Goal: Task Accomplishment & Management: Complete application form

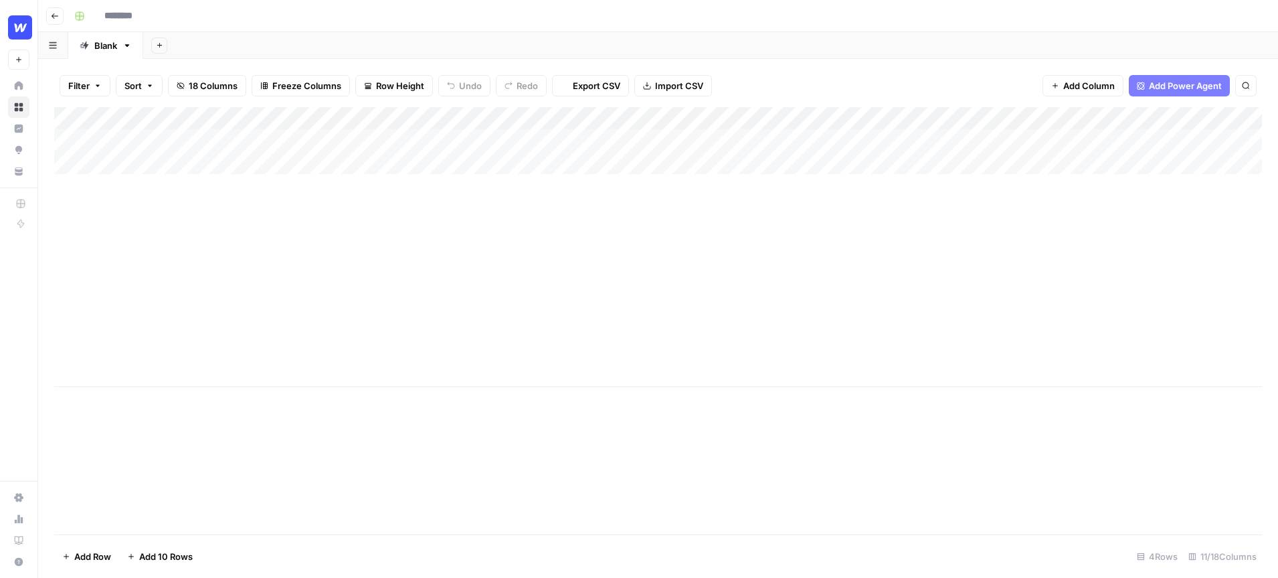
type input "**********"
click at [450, 120] on div "Add Column" at bounding box center [658, 247] width 1208 height 280
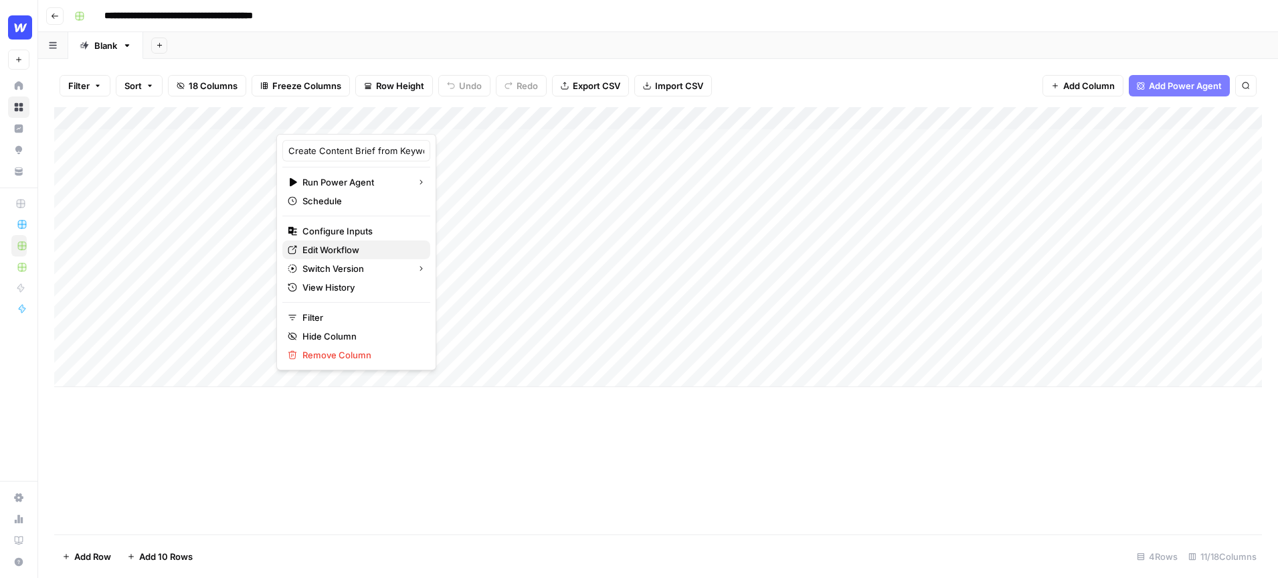
click at [359, 246] on span "Edit Workflow" at bounding box center [361, 249] width 117 height 13
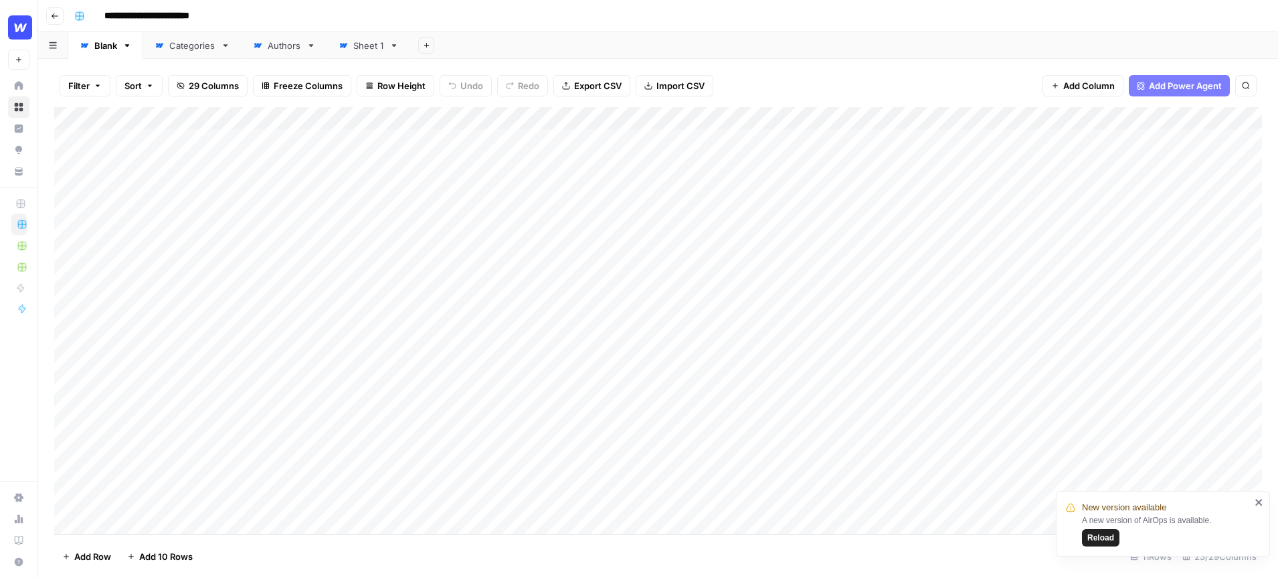
click at [389, 88] on span "Row Height" at bounding box center [402, 85] width 48 height 13
click at [407, 167] on span "Tall" at bounding box center [430, 169] width 96 height 13
click at [791, 59] on div "Filter Sort 29 Columns Freeze Columns Row Height Undo Redo Export CSV Import CS…" at bounding box center [658, 318] width 1240 height 519
click at [602, 141] on div "Add Column" at bounding box center [658, 320] width 1208 height 427
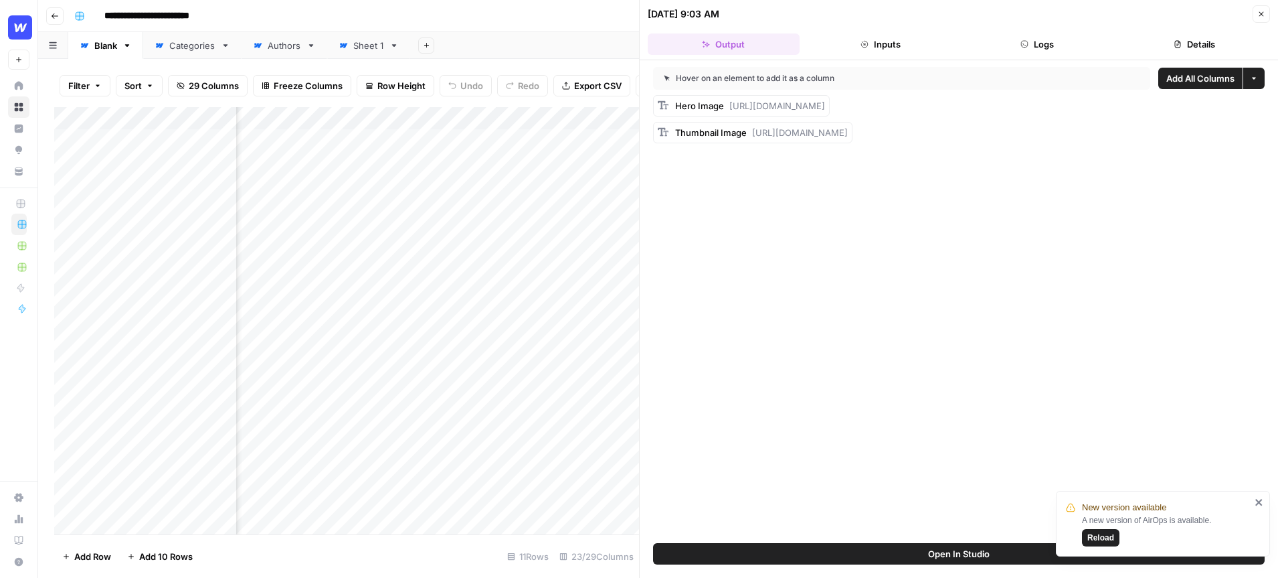
click at [1262, 17] on icon "button" at bounding box center [1262, 14] width 8 height 8
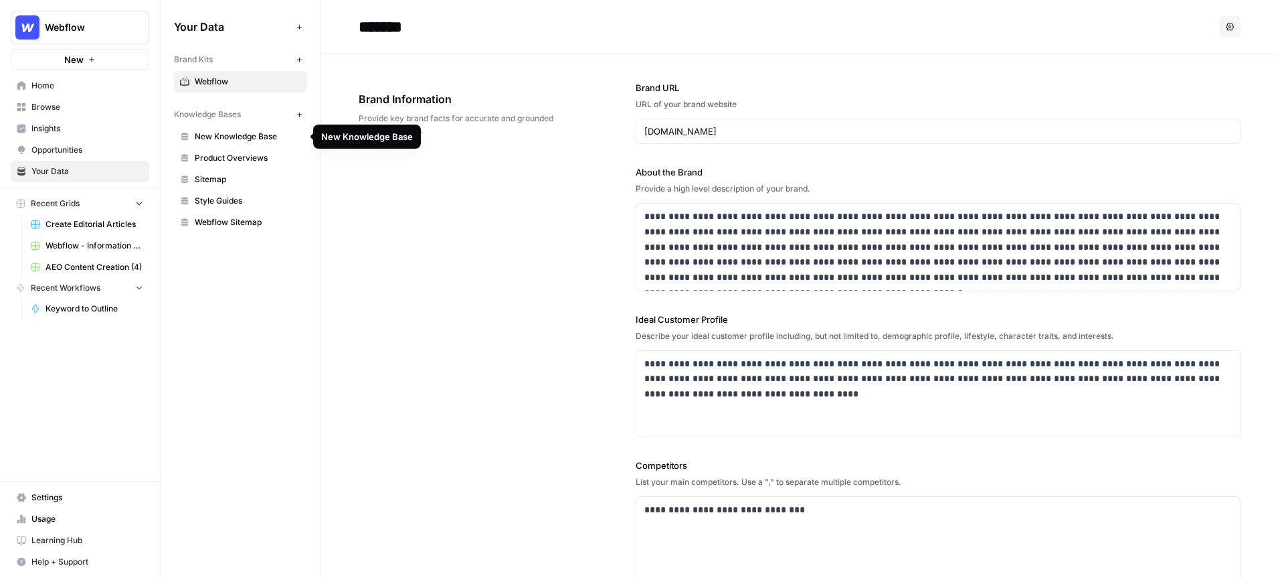
click at [291, 135] on span "New Knowledge Base" at bounding box center [248, 137] width 106 height 12
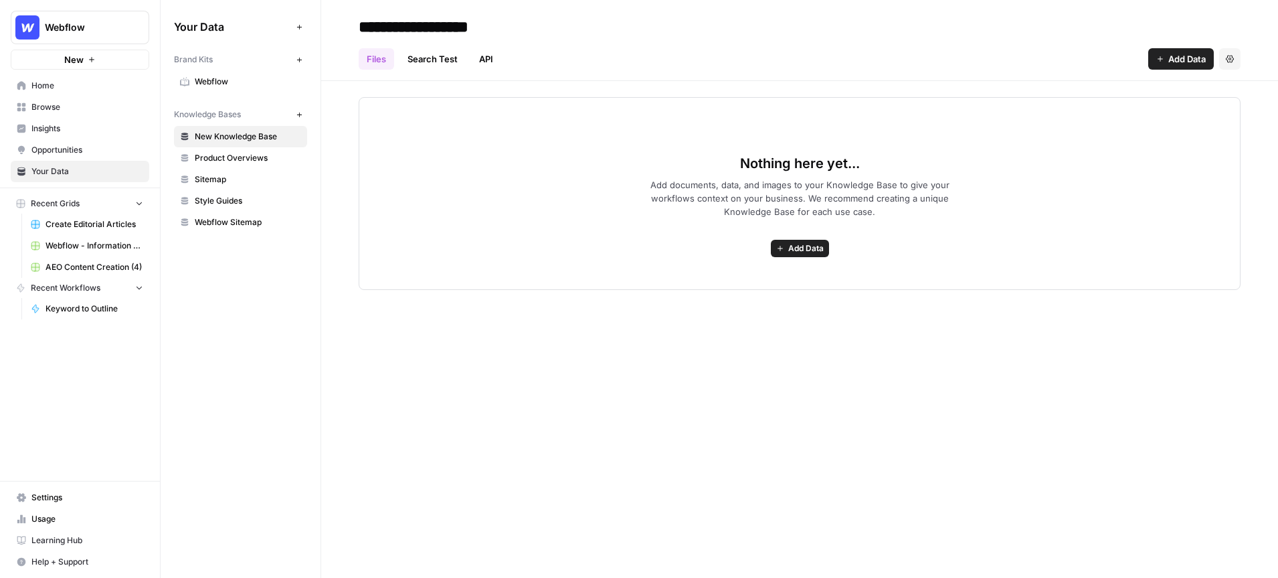
click at [1238, 52] on button "Settings" at bounding box center [1230, 58] width 21 height 21
click at [1158, 92] on span "Delete Knowledge Base" at bounding box center [1175, 90] width 99 height 13
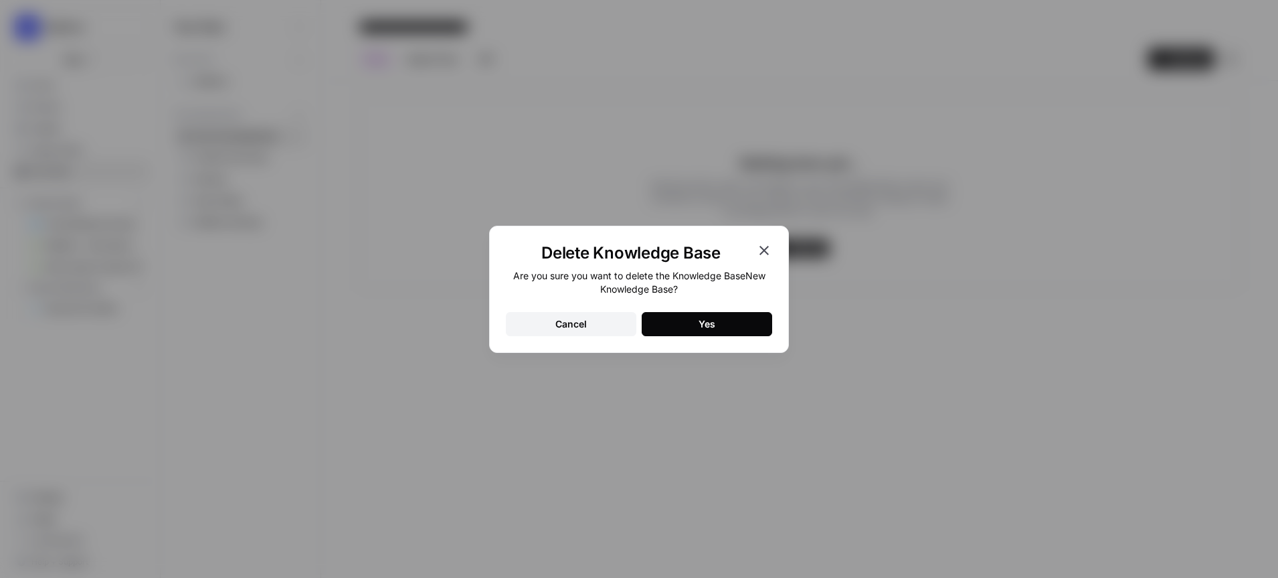
click at [740, 316] on button "Yes" at bounding box center [707, 324] width 131 height 24
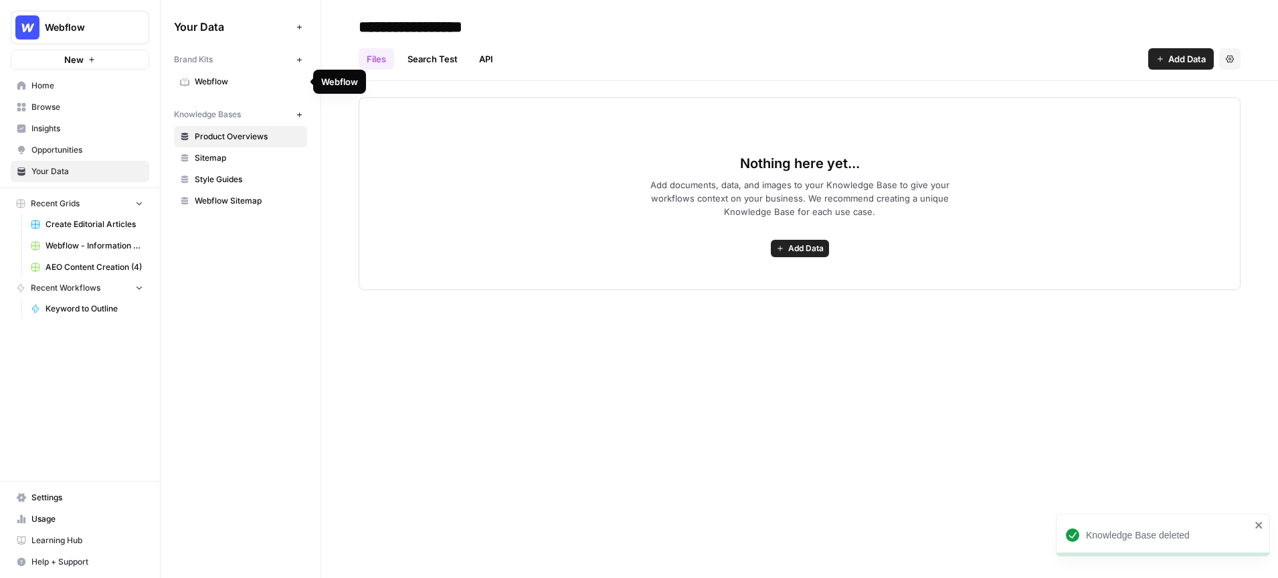
click at [224, 78] on span "Webflow" at bounding box center [248, 82] width 106 height 12
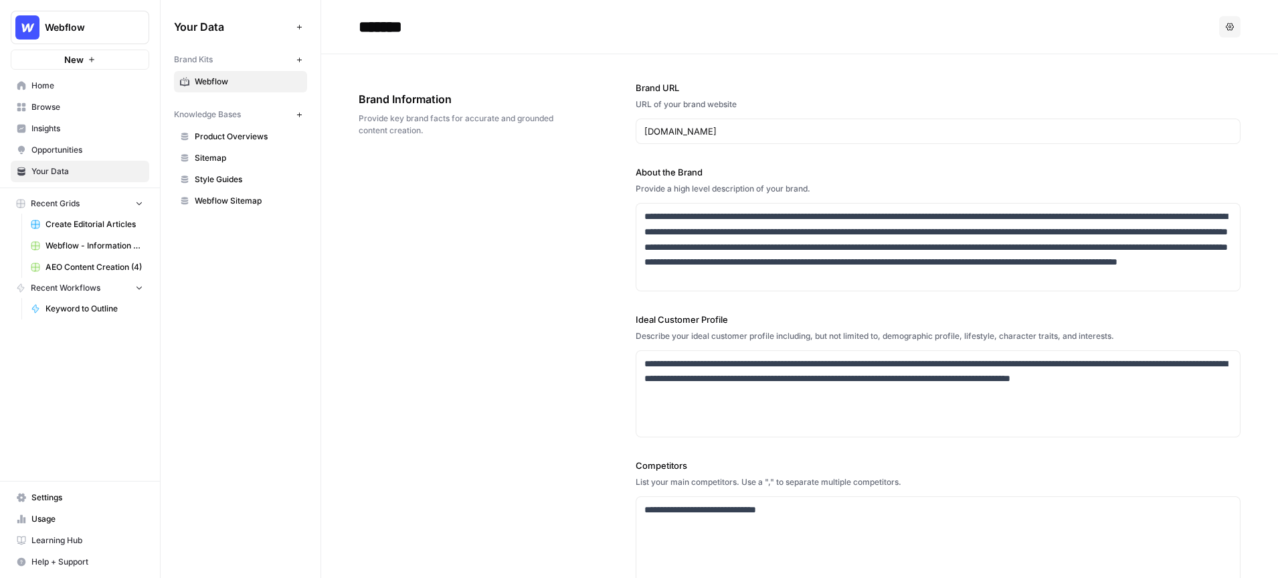
click at [137, 23] on icon "Workspace: Webflow" at bounding box center [137, 27] width 13 height 13
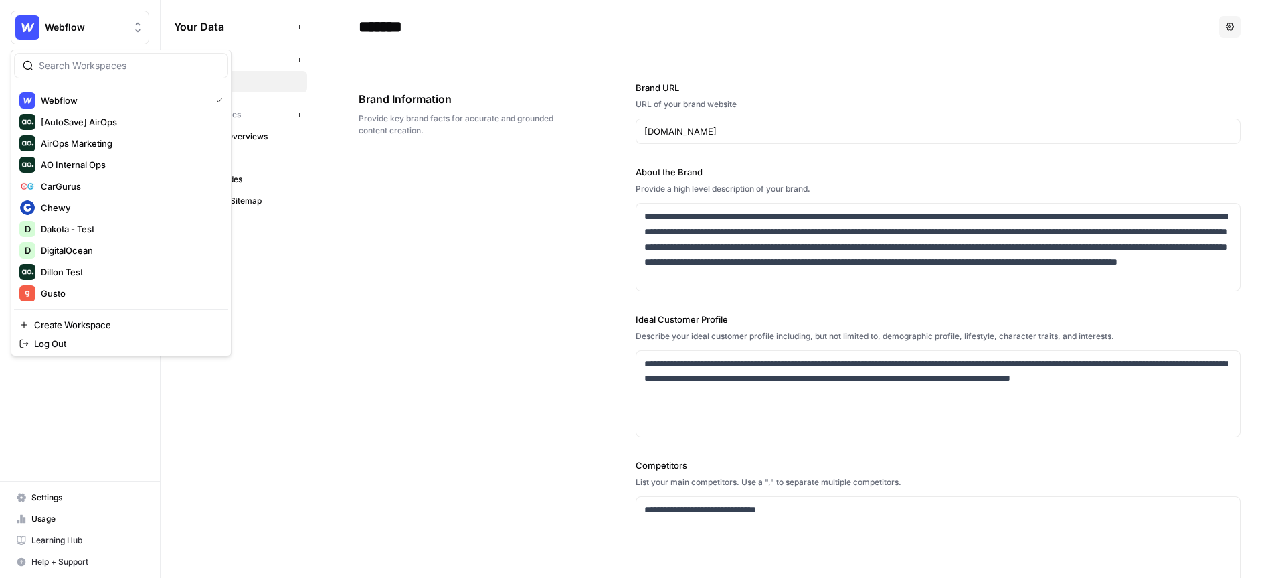
scroll to position [86, 0]
click at [359, 282] on div "**********" at bounding box center [800, 405] width 882 height 702
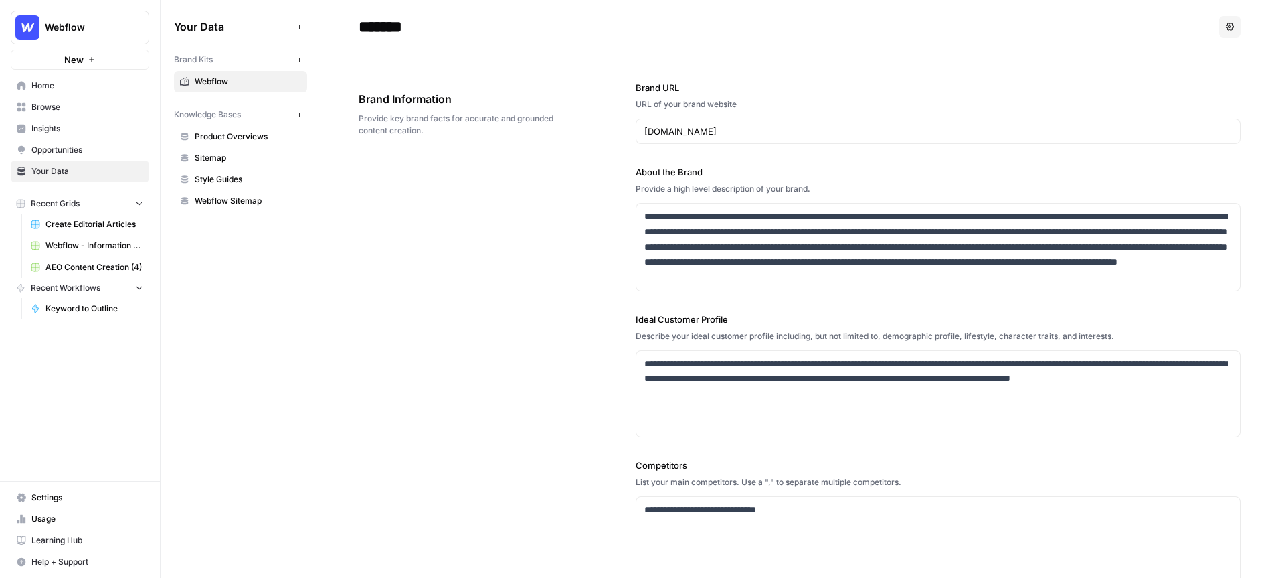
click at [250, 282] on div "Your Data Add Data Brand Kits New Webflow Knowledge Bases New Product Overviews…" at bounding box center [241, 289] width 160 height 578
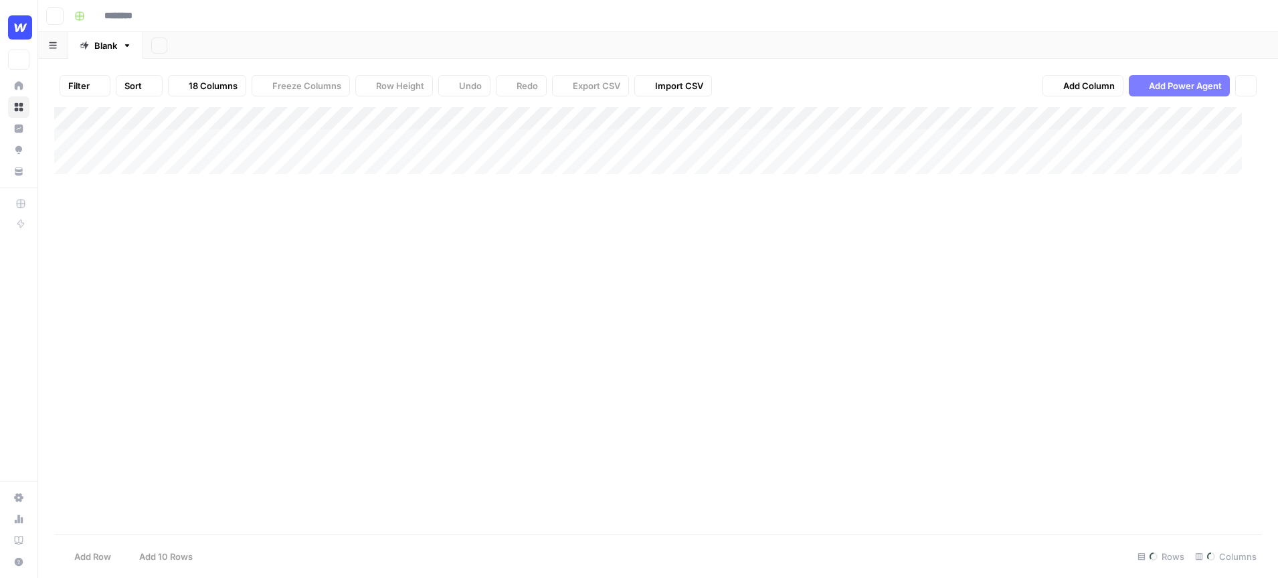
type input "**********"
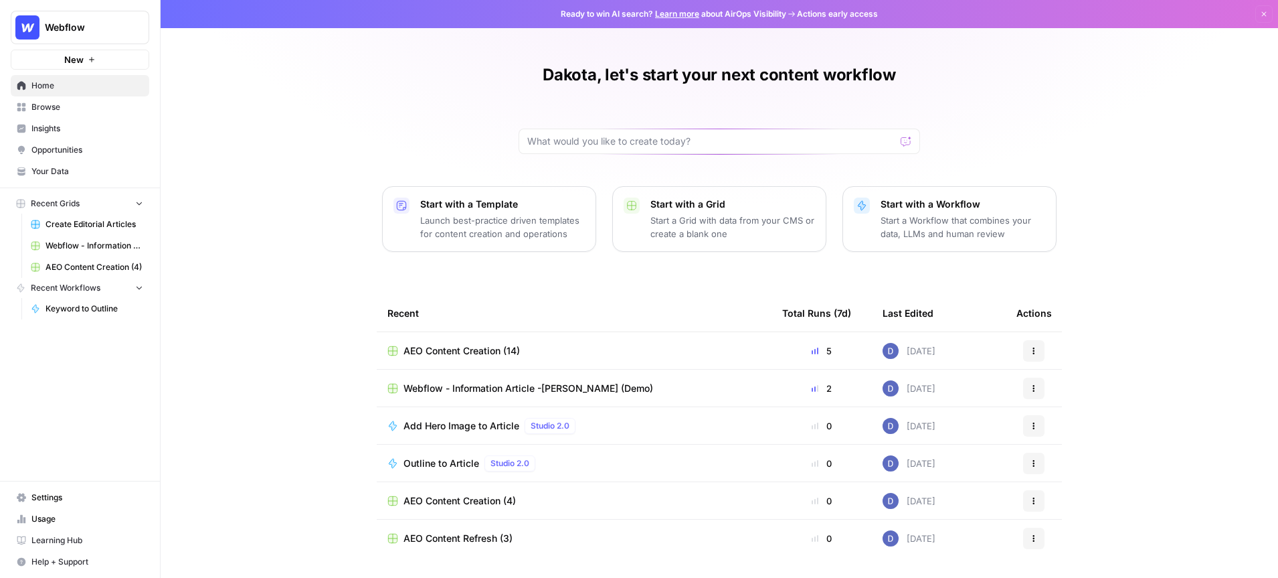
click at [122, 35] on button "Webflow" at bounding box center [80, 27] width 139 height 33
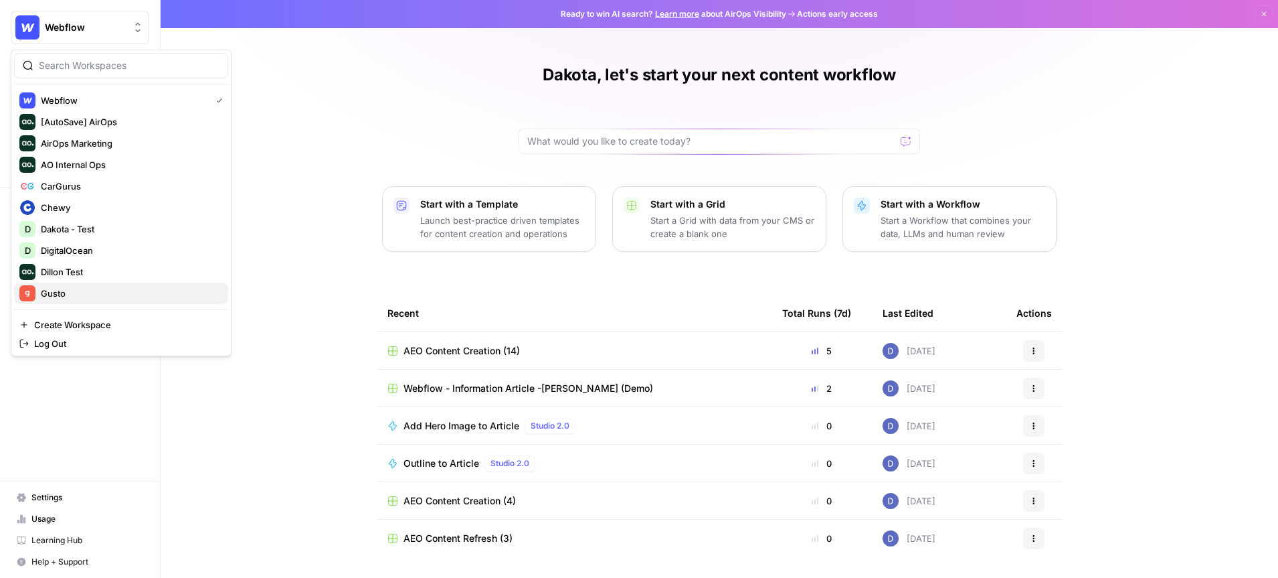
click at [99, 289] on span "Gusto" at bounding box center [129, 292] width 177 height 13
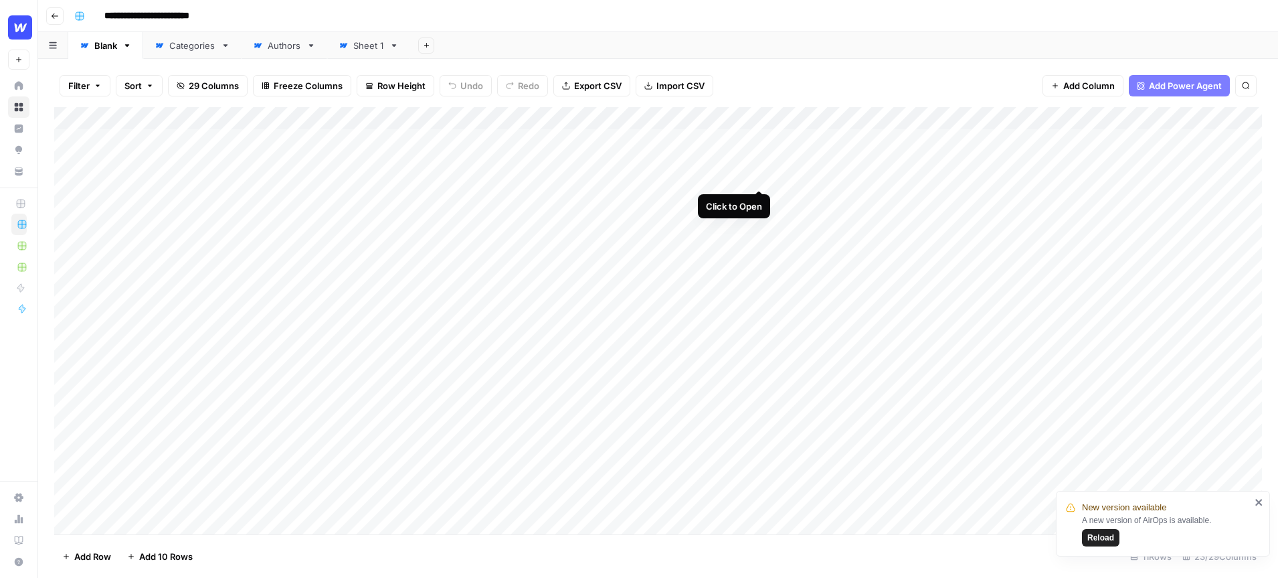
click at [758, 141] on div "Add Column" at bounding box center [658, 320] width 1208 height 427
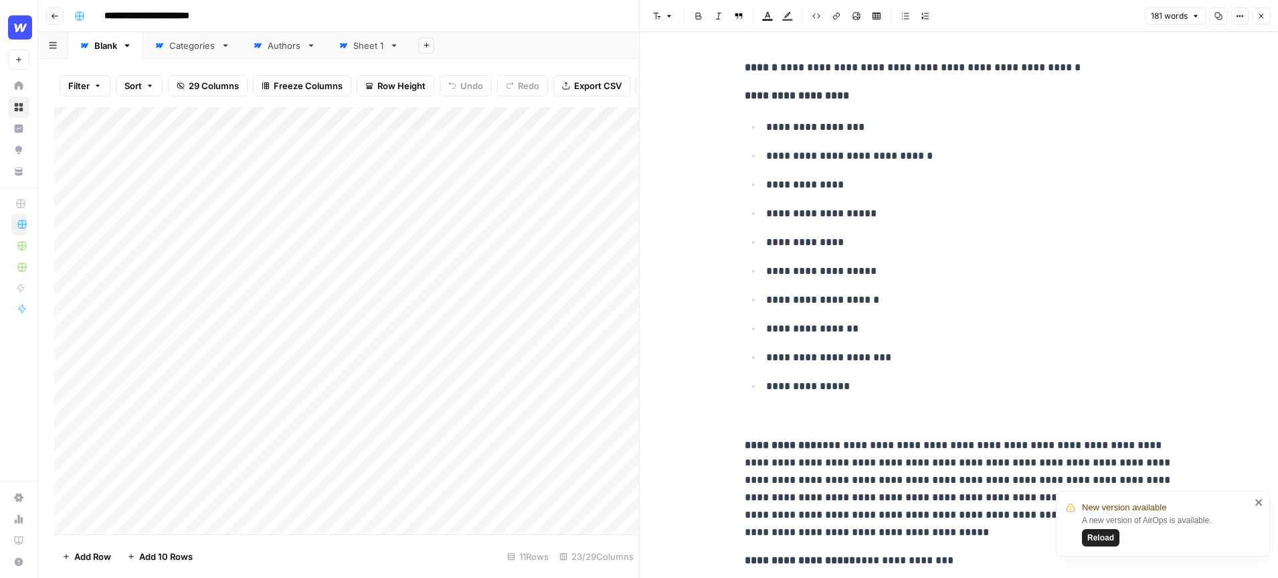
click at [1263, 20] on button "Close" at bounding box center [1261, 15] width 17 height 17
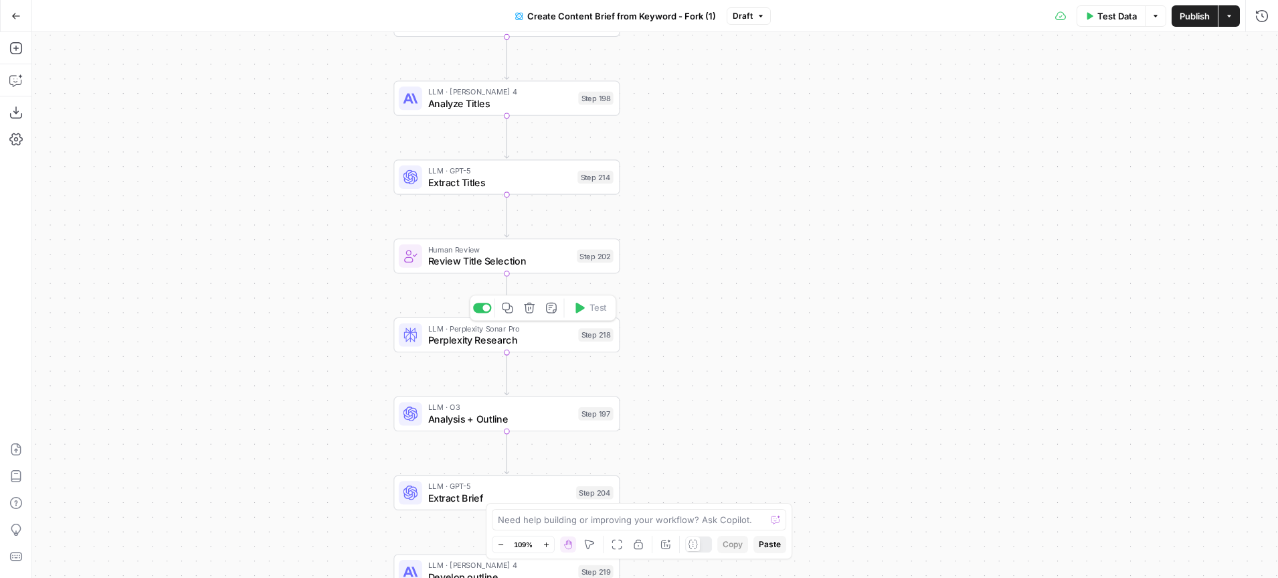
click at [493, 424] on span "Analysis + Outline" at bounding box center [500, 419] width 145 height 15
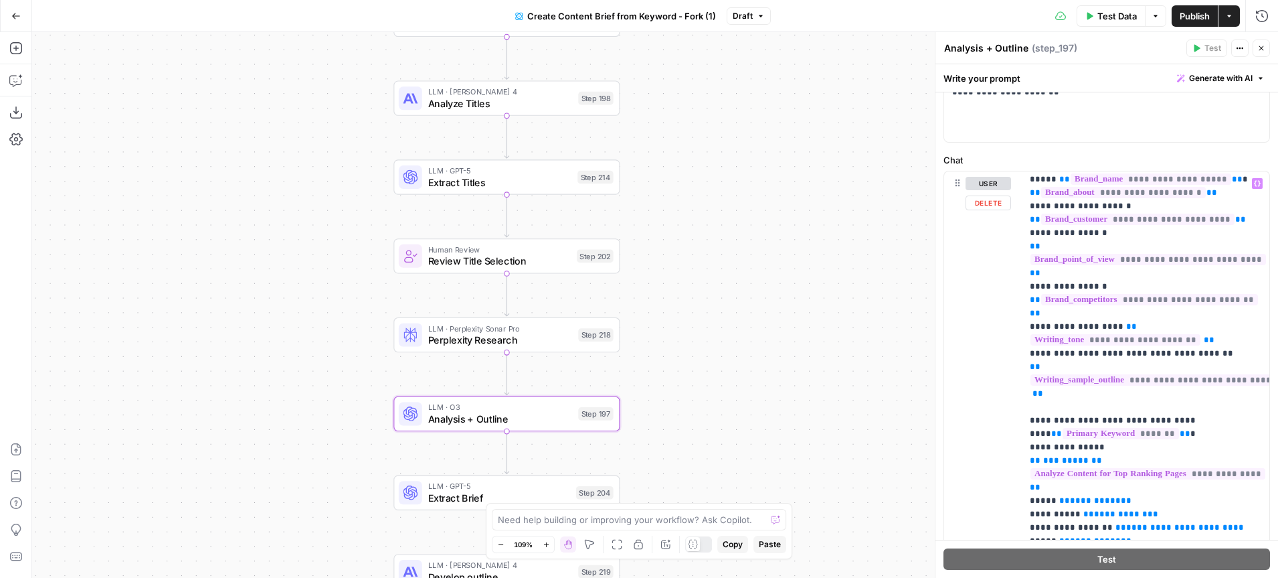
scroll to position [184, 0]
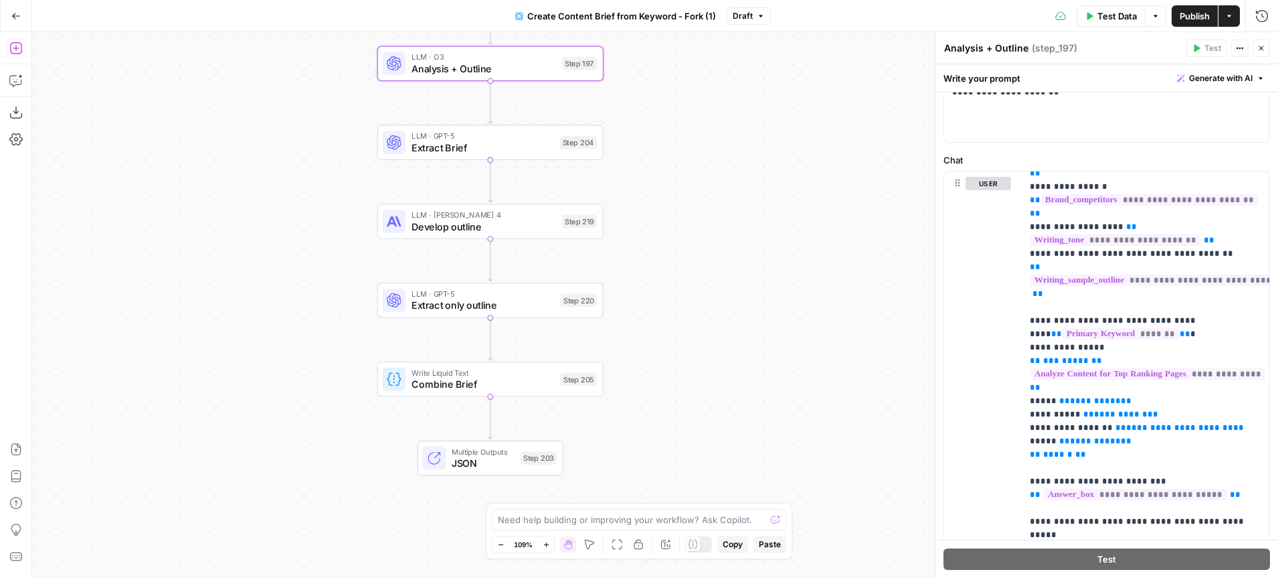
click at [18, 49] on icon "button" at bounding box center [15, 48] width 13 height 13
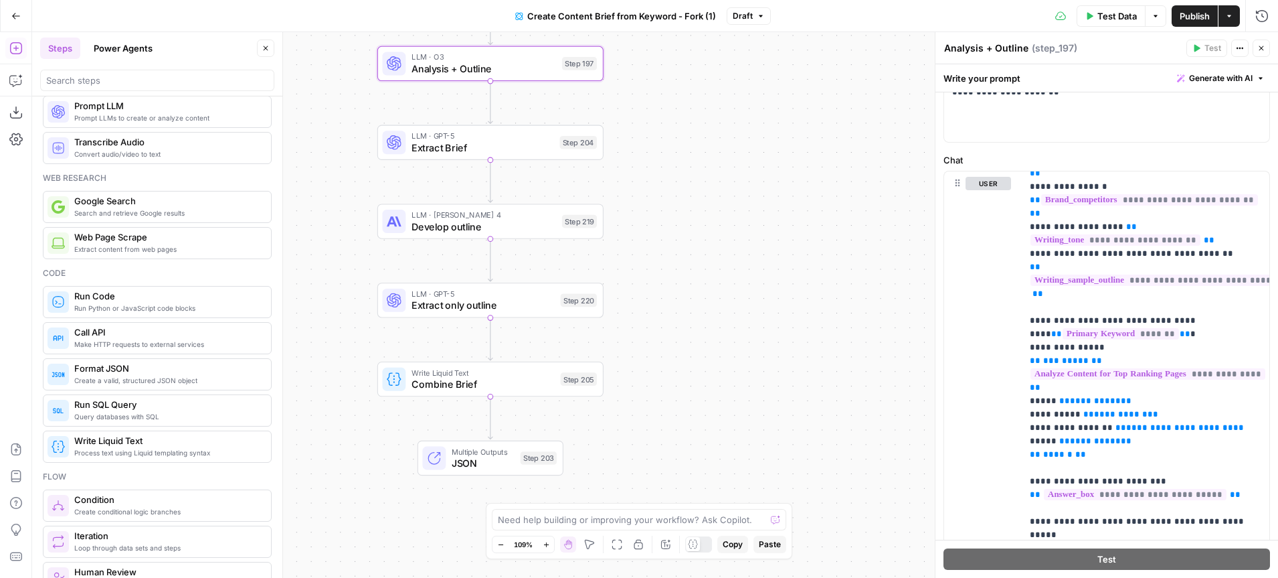
scroll to position [0, 0]
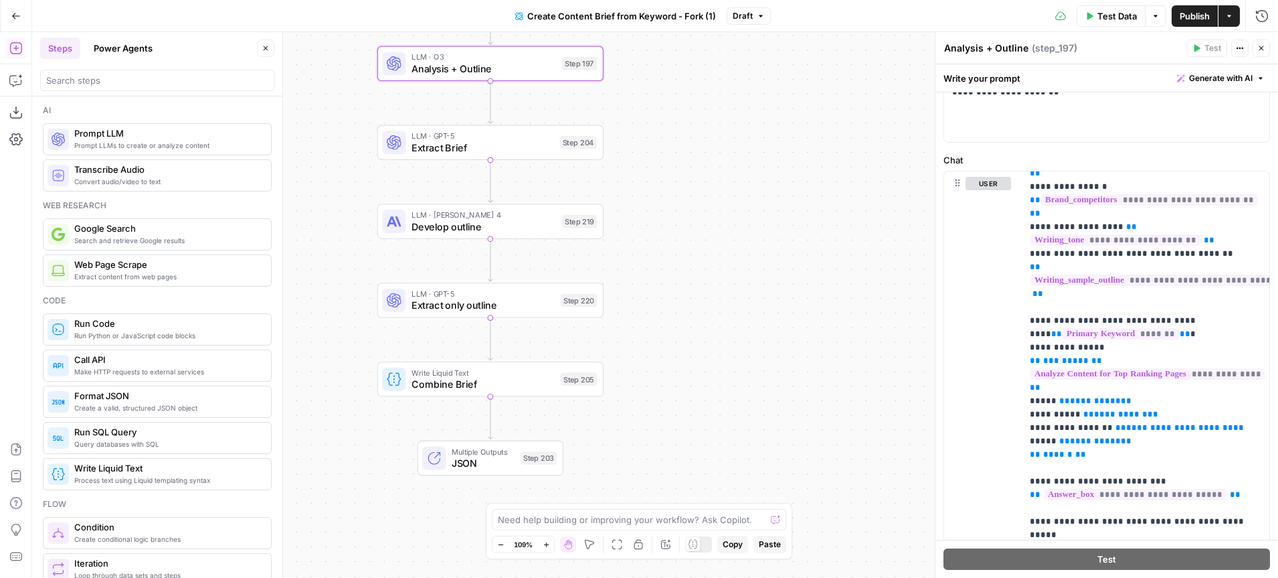
click at [128, 51] on button "Power Agents" at bounding box center [123, 47] width 75 height 21
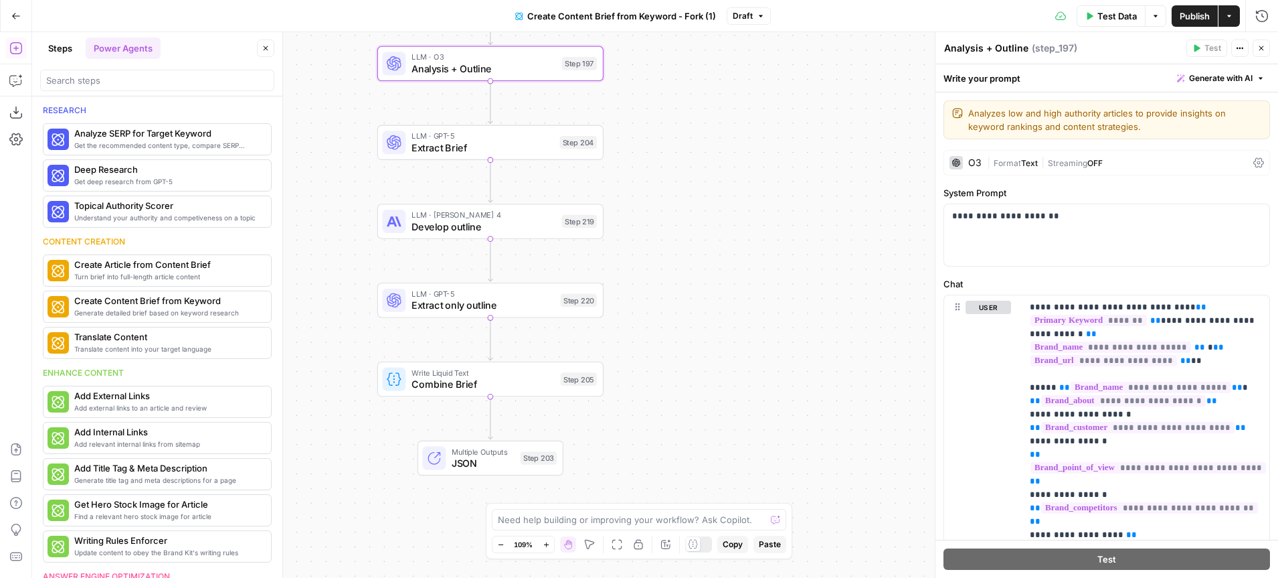
click at [979, 163] on div "O3" at bounding box center [975, 162] width 13 height 9
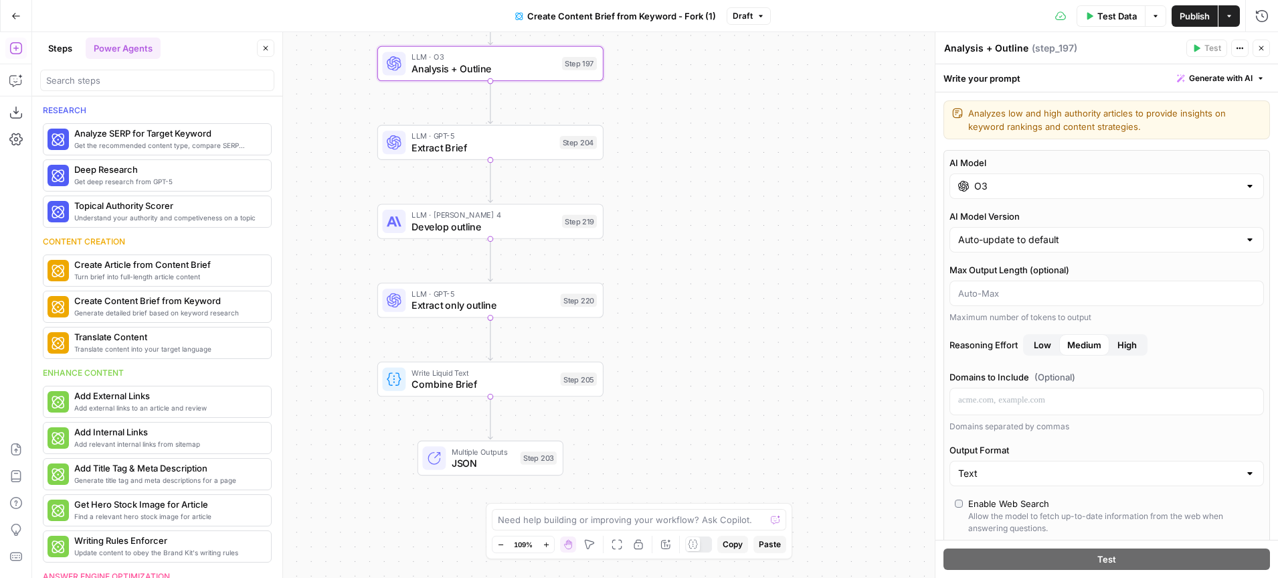
click at [1147, 184] on input "O3" at bounding box center [1107, 185] width 265 height 13
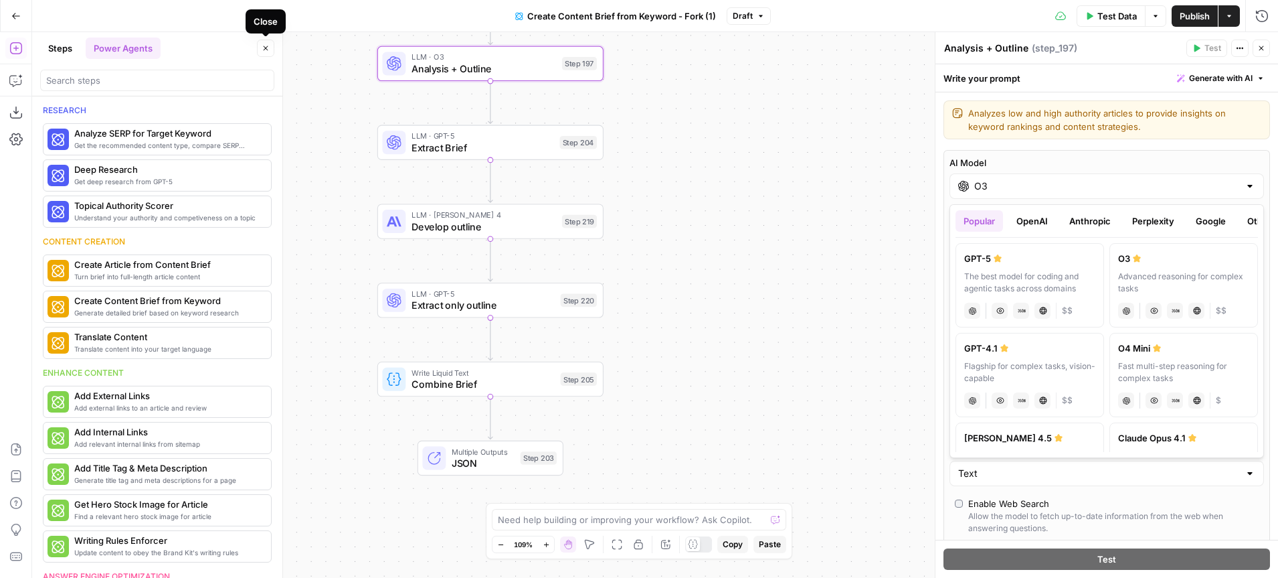
click at [268, 50] on icon "button" at bounding box center [266, 48] width 8 height 8
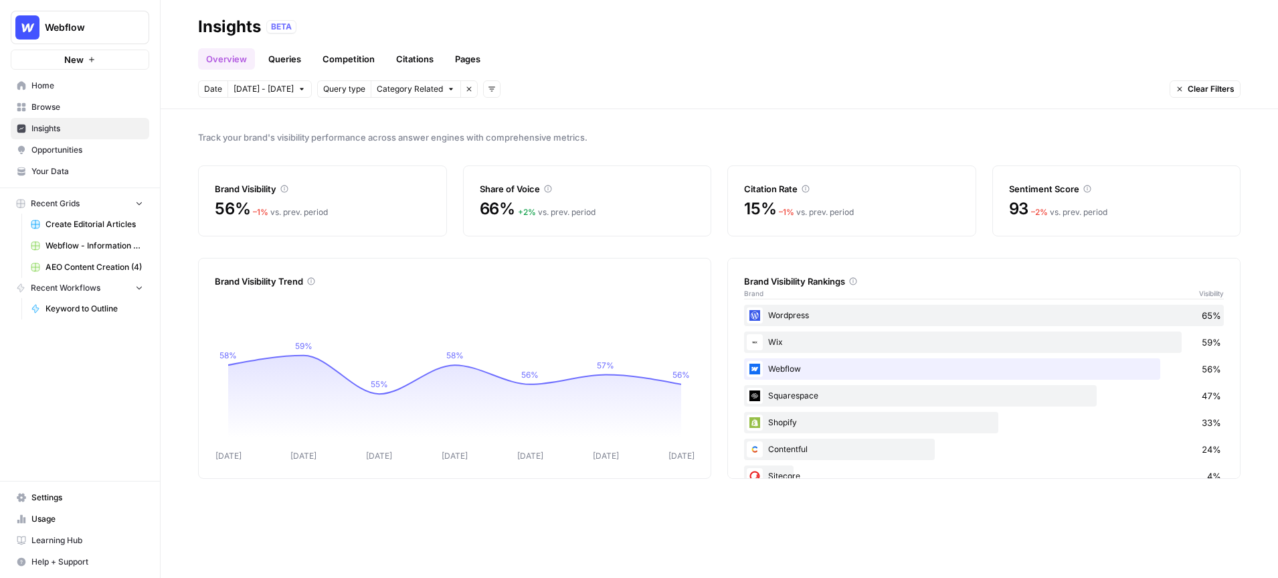
click at [283, 60] on link "Queries" at bounding box center [284, 58] width 49 height 21
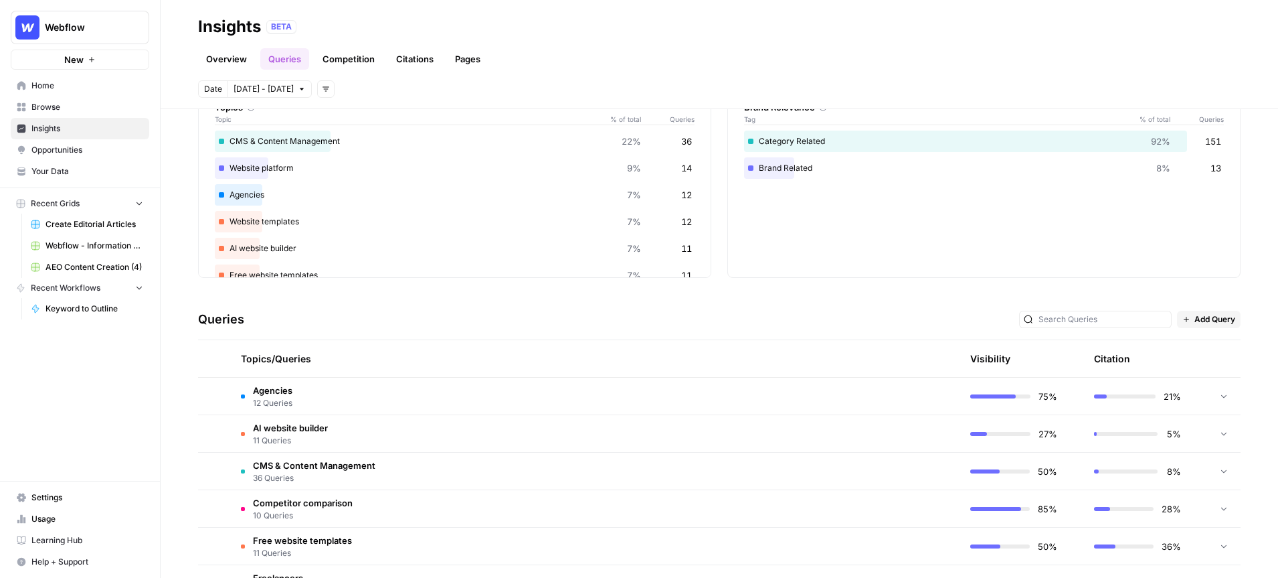
scroll to position [98, 0]
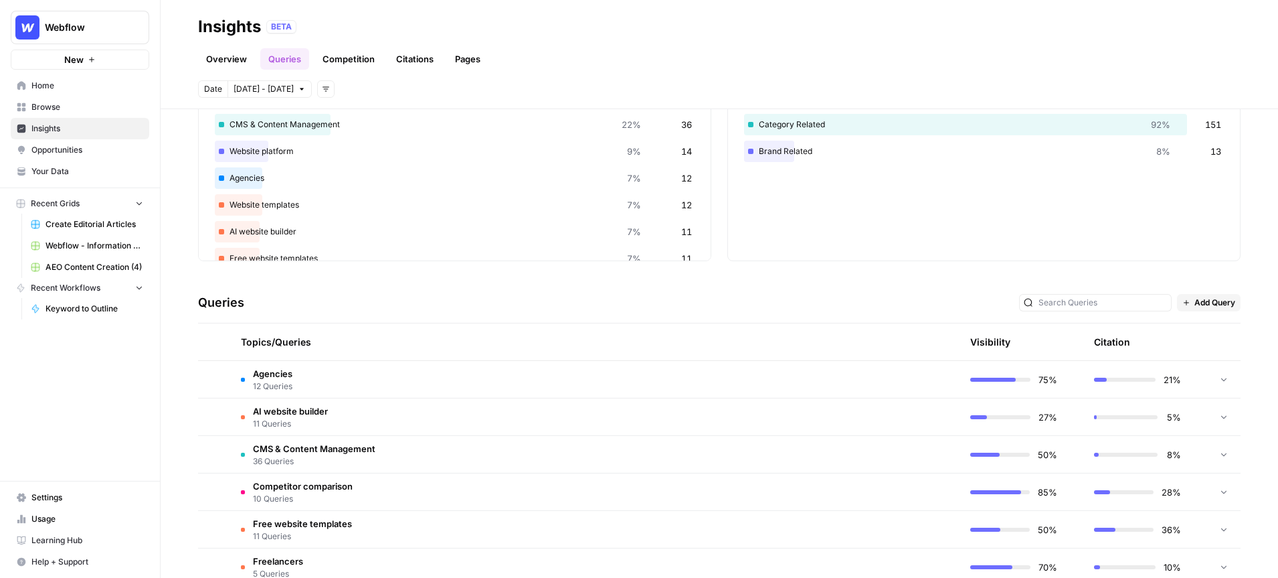
click at [288, 443] on span "CMS & Content Management" at bounding box center [314, 448] width 122 height 13
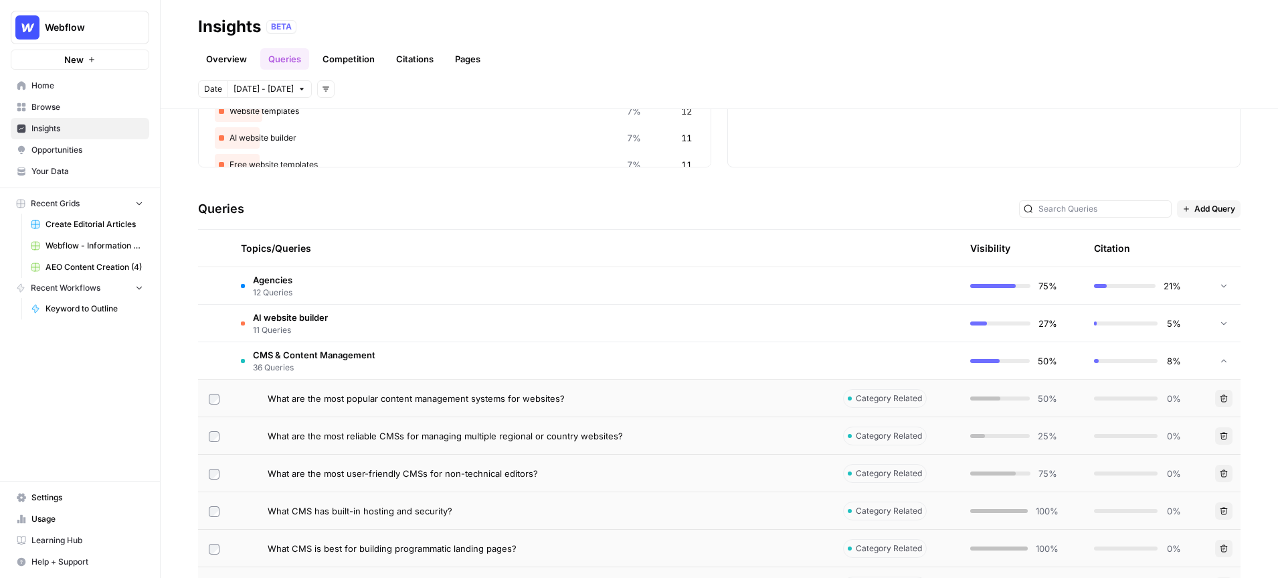
scroll to position [230, 0]
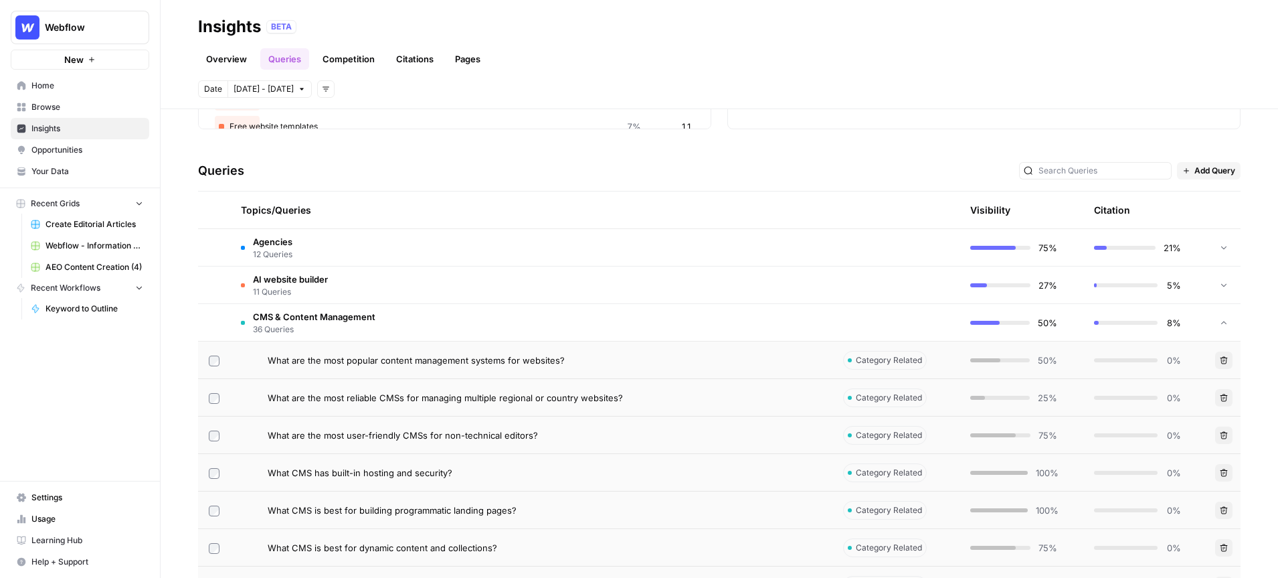
click at [489, 357] on span "What are the most popular content management systems for websites?" at bounding box center [416, 359] width 297 height 13
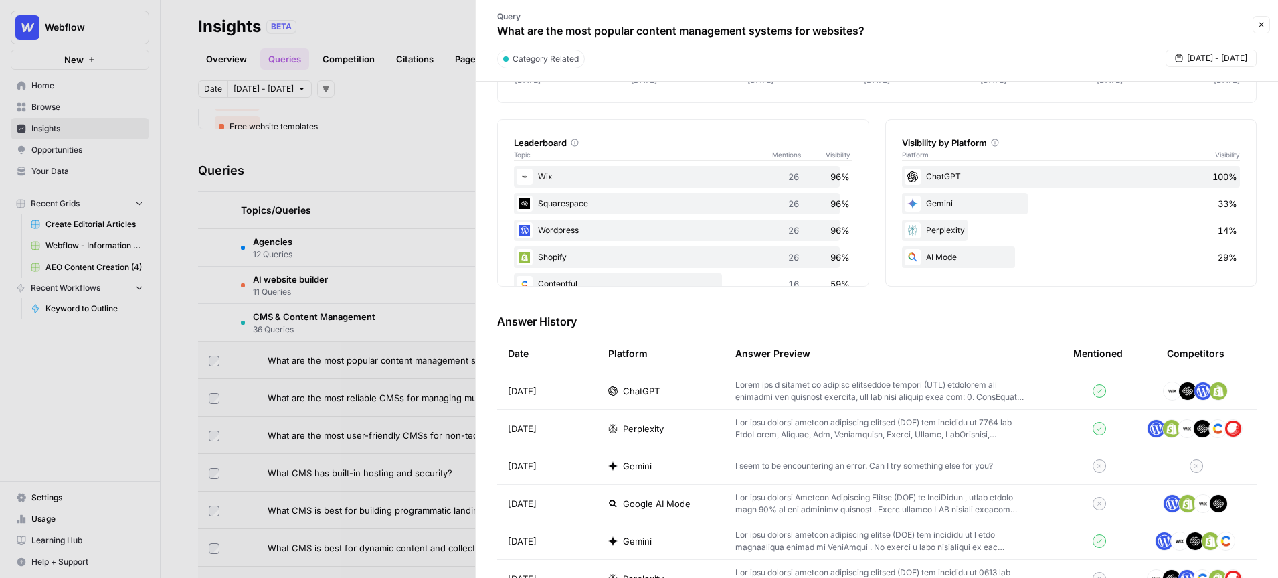
scroll to position [296, 0]
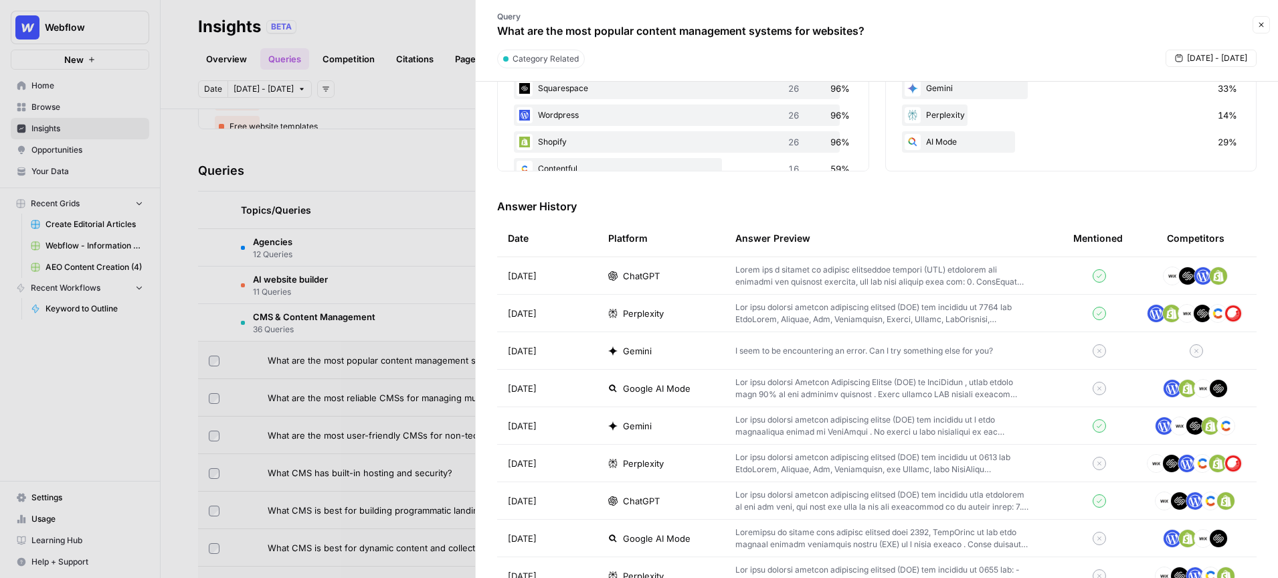
click at [828, 284] on p at bounding box center [883, 276] width 295 height 24
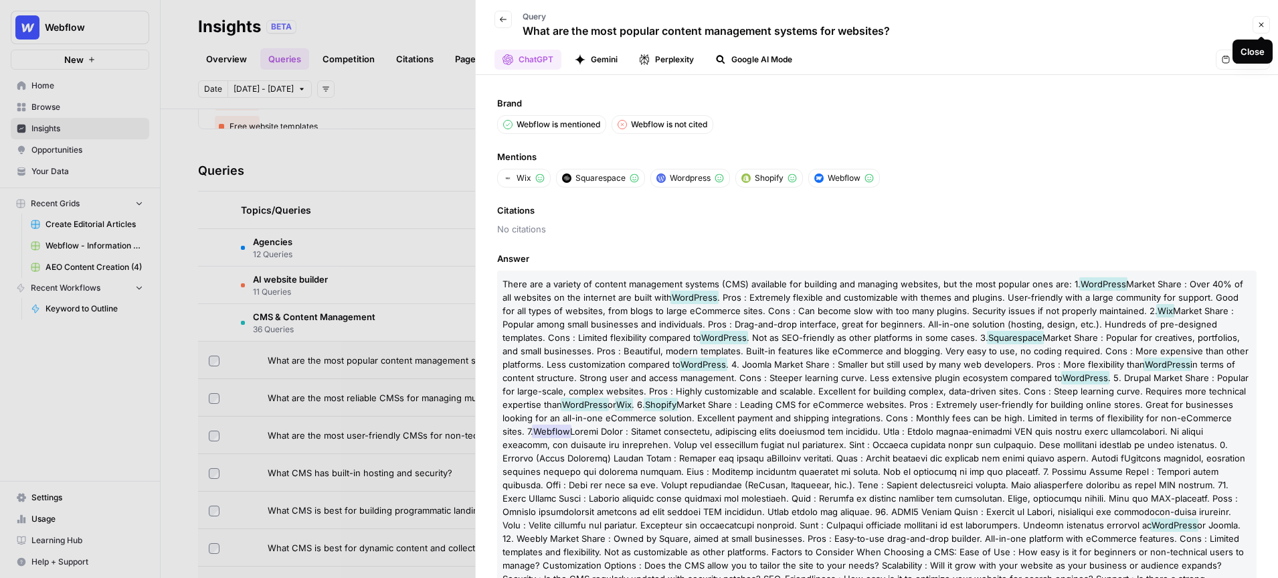
click at [1260, 27] on icon "button" at bounding box center [1262, 25] width 8 height 8
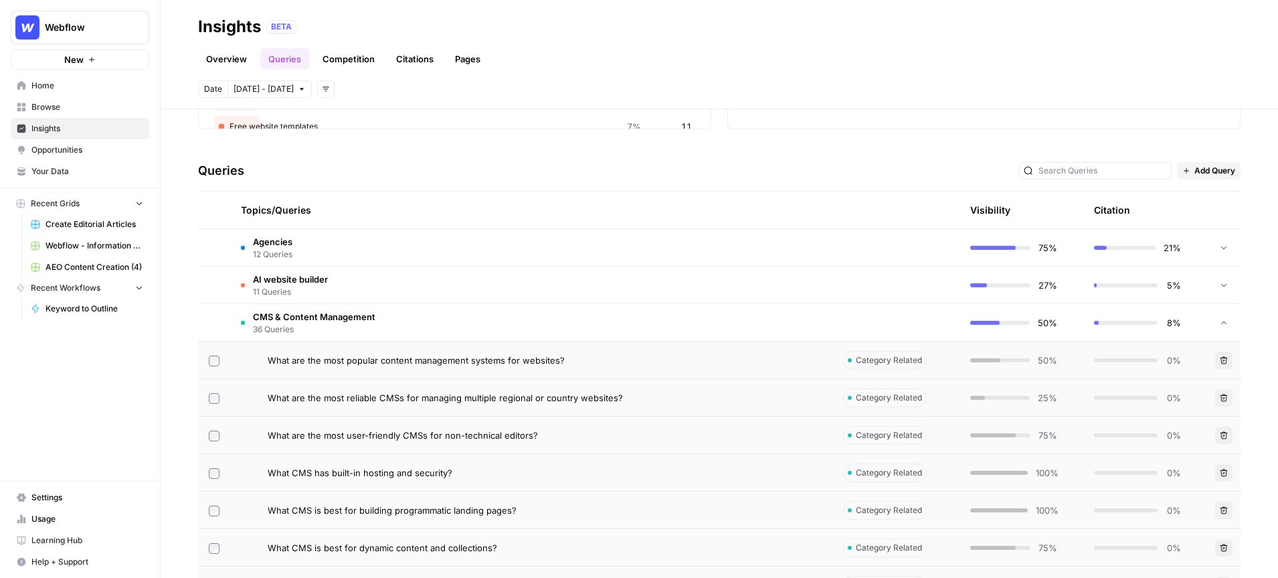
click at [347, 313] on span "CMS & Content Management" at bounding box center [314, 316] width 122 height 13
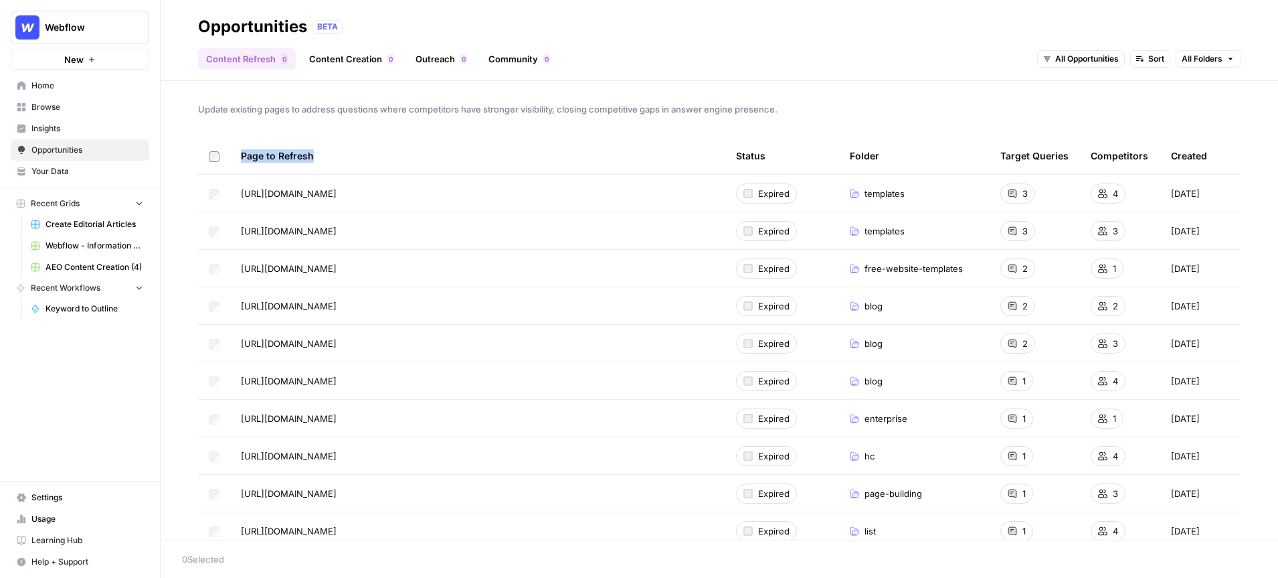
drag, startPoint x: 316, startPoint y: 157, endPoint x: 242, endPoint y: 159, distance: 74.3
click at [242, 159] on div "Page to Refresh" at bounding box center [478, 155] width 474 height 37
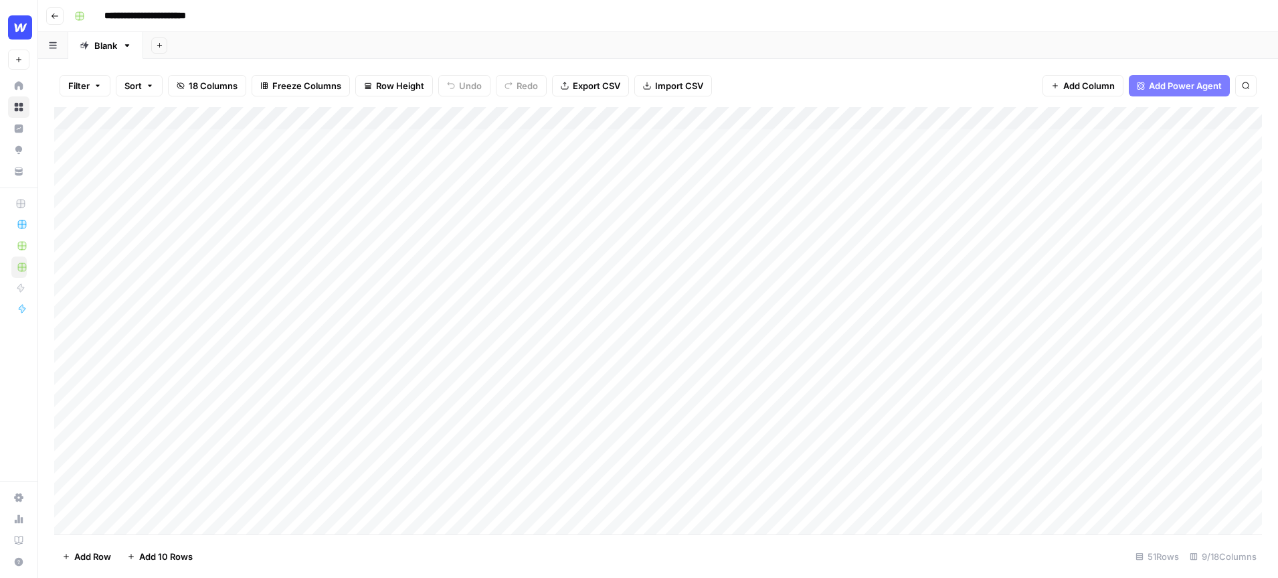
click at [280, 146] on div "Add Column" at bounding box center [658, 320] width 1208 height 427
click at [280, 222] on div "Add Column" at bounding box center [658, 320] width 1208 height 427
drag, startPoint x: 261, startPoint y: 114, endPoint x: 305, endPoint y: 116, distance: 44.2
click at [305, 116] on div "Add Column" at bounding box center [658, 247] width 1208 height 280
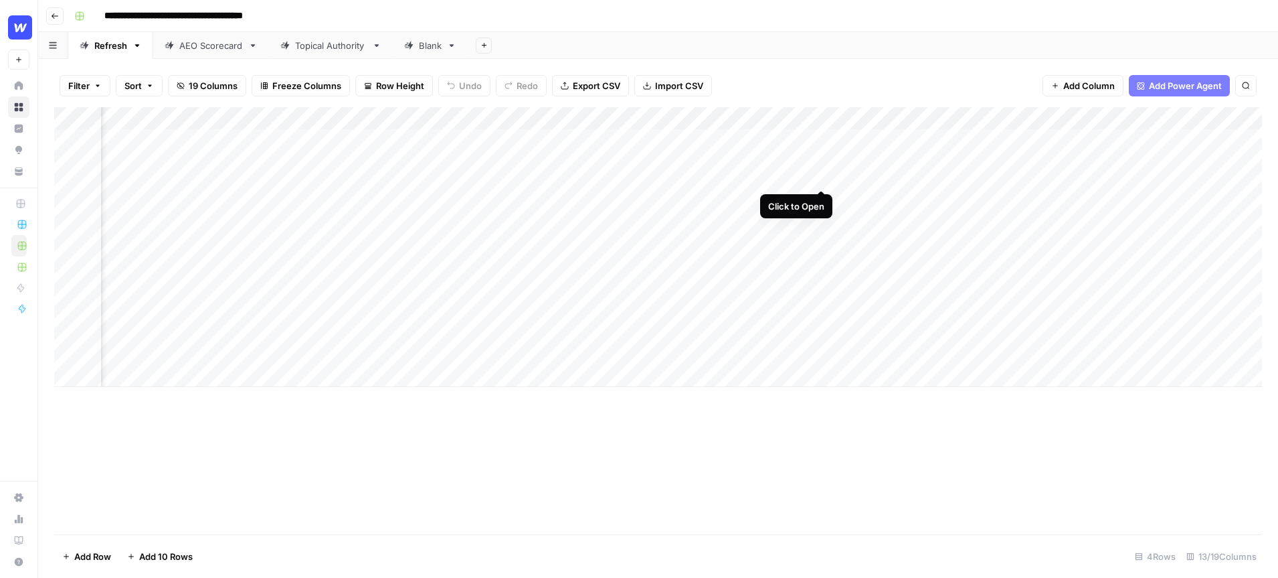
click at [821, 137] on div "Add Column" at bounding box center [658, 247] width 1208 height 280
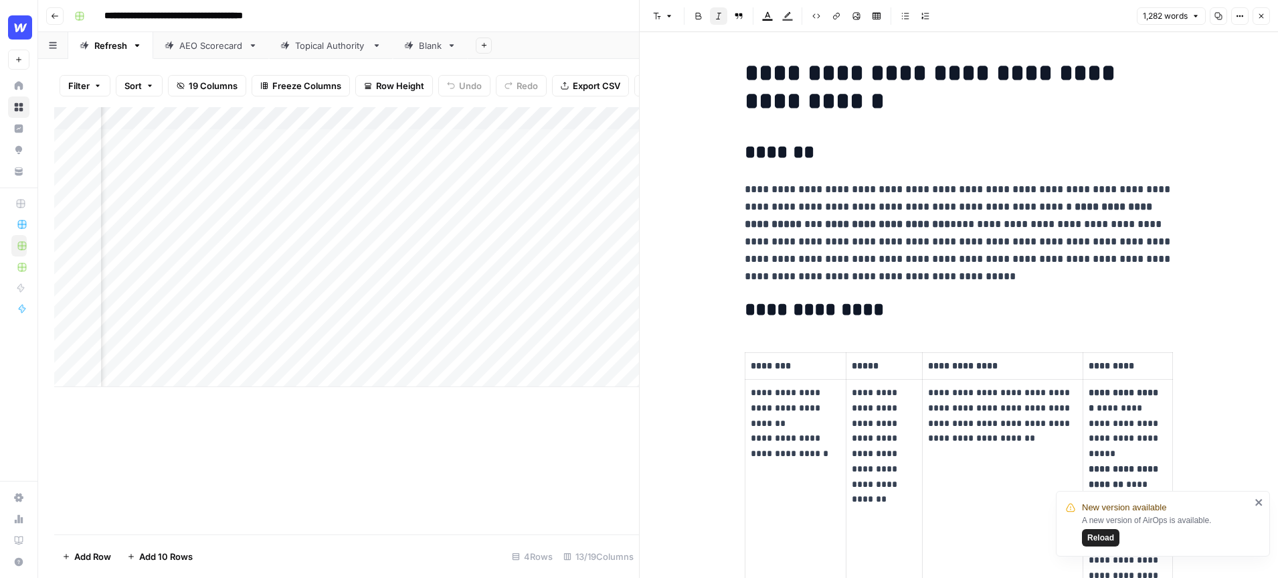
click at [1259, 19] on icon "button" at bounding box center [1262, 16] width 8 height 8
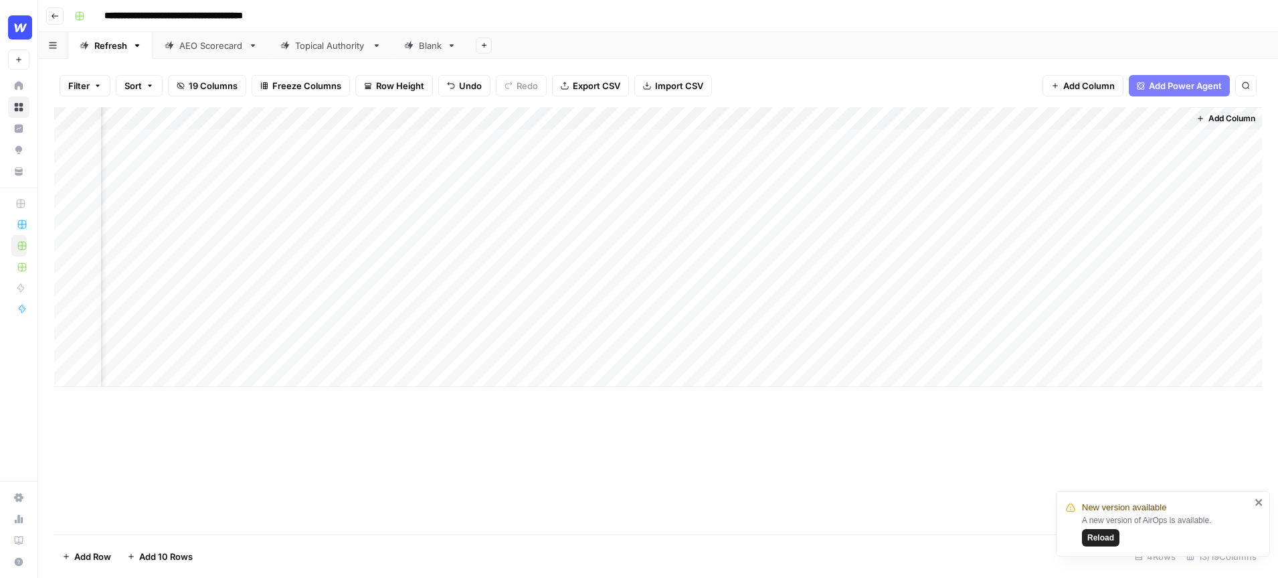
scroll to position [0, 993]
click at [1171, 141] on div "Add Column" at bounding box center [658, 247] width 1208 height 280
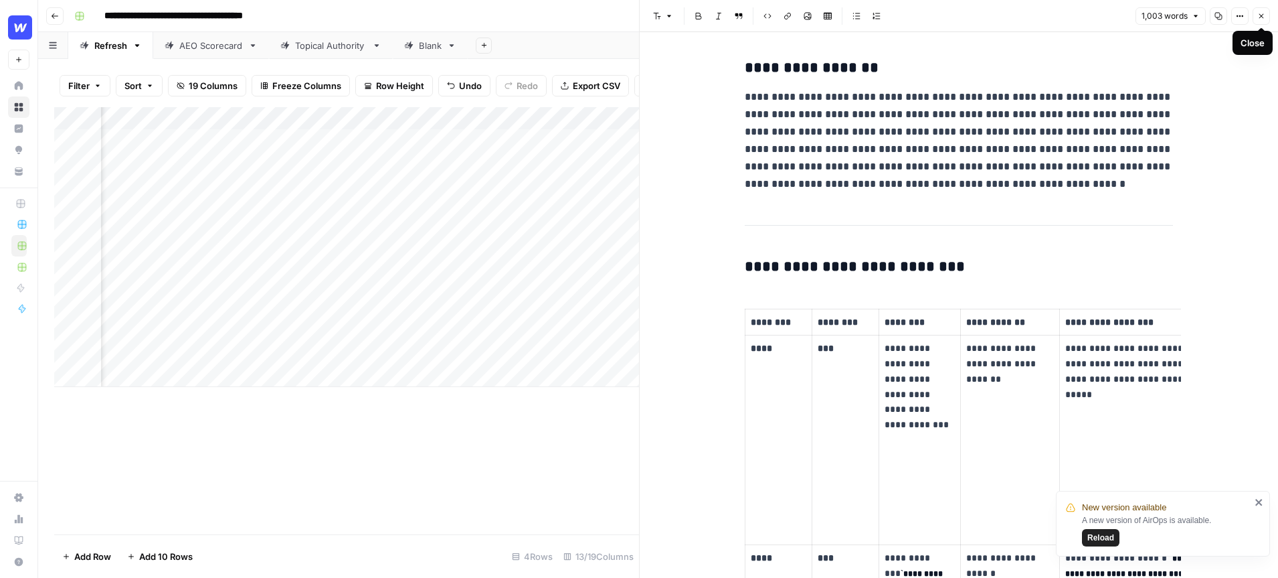
click at [1261, 15] on icon "button" at bounding box center [1262, 16] width 5 height 5
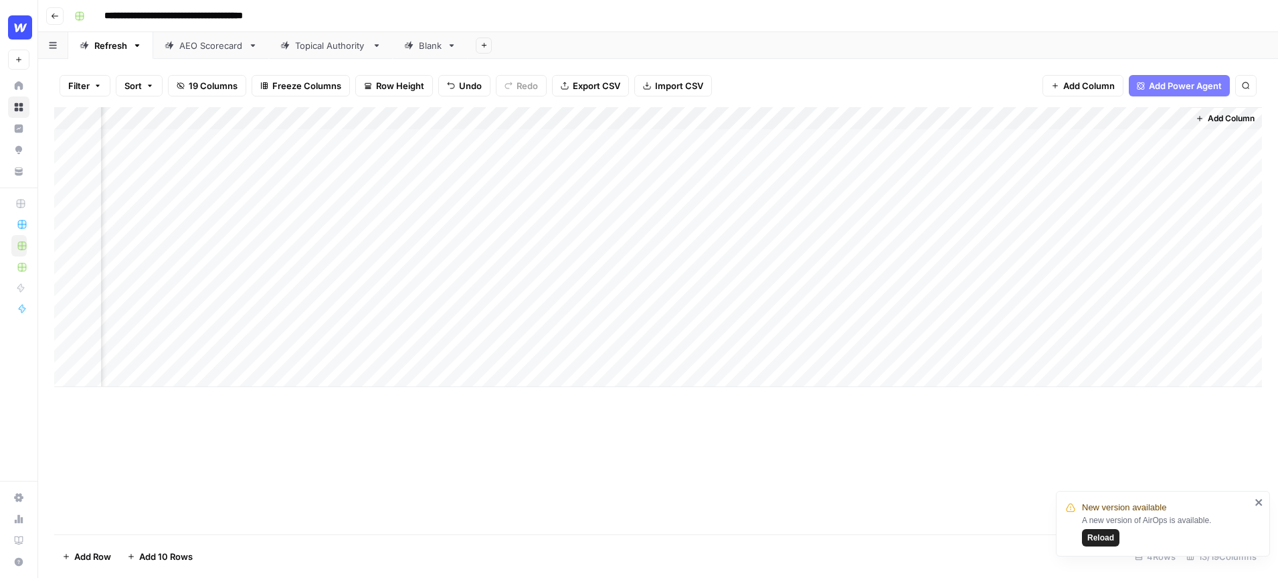
scroll to position [0, 993]
click at [900, 140] on div "Add Column" at bounding box center [658, 247] width 1208 height 280
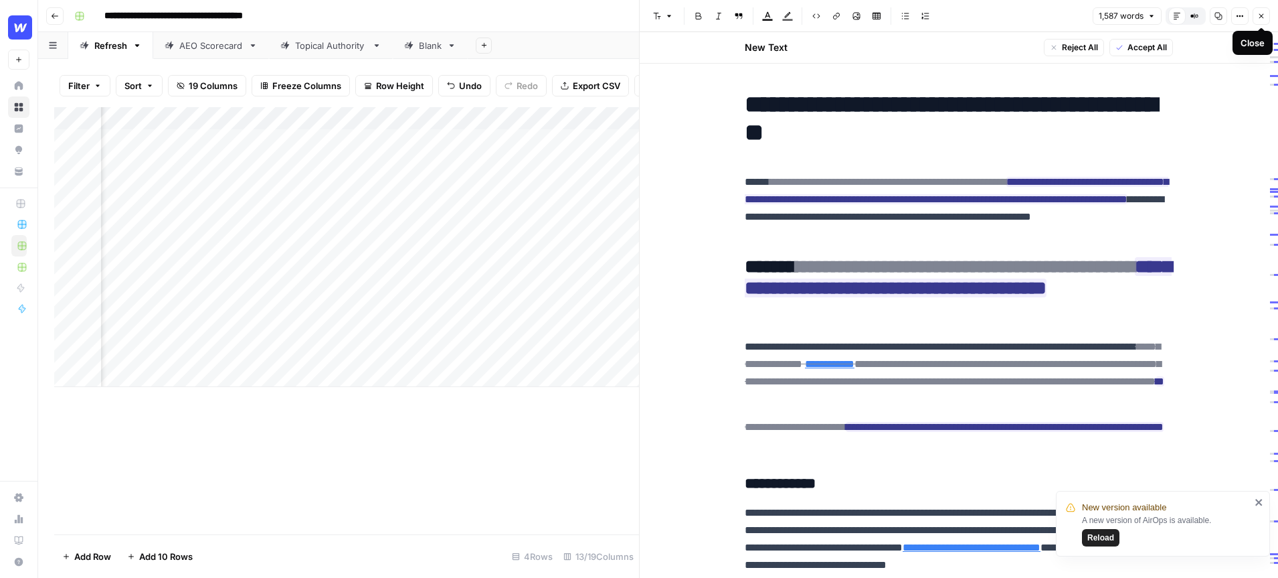
click at [1262, 17] on icon "button" at bounding box center [1262, 16] width 5 height 5
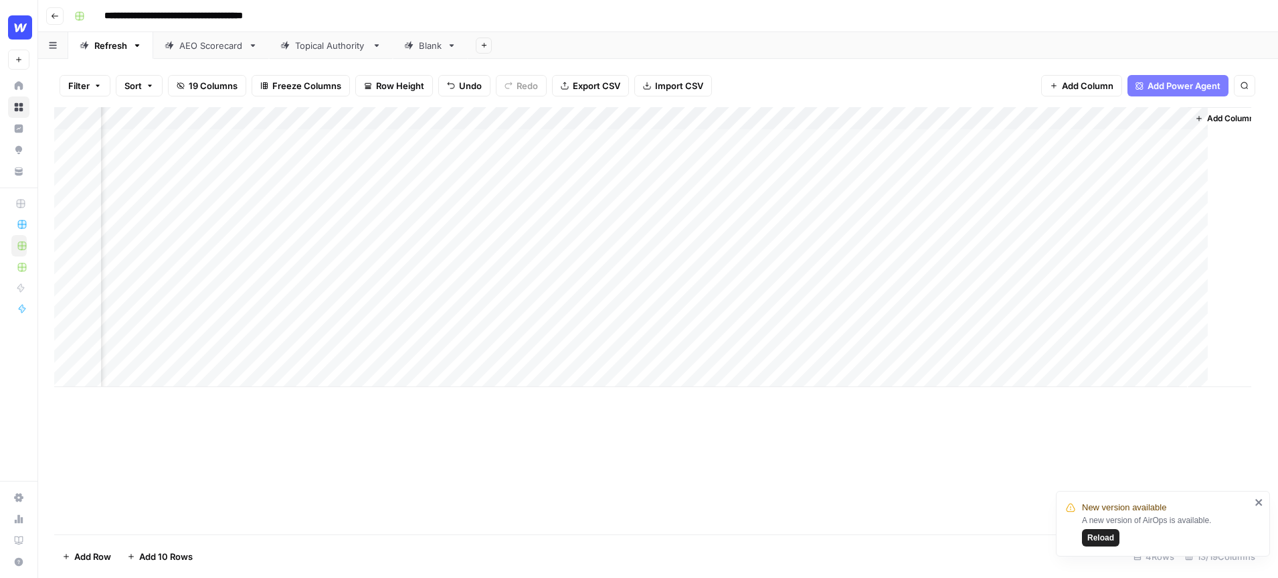
scroll to position [0, 977]
click at [914, 141] on div "Add Column" at bounding box center [658, 247] width 1208 height 280
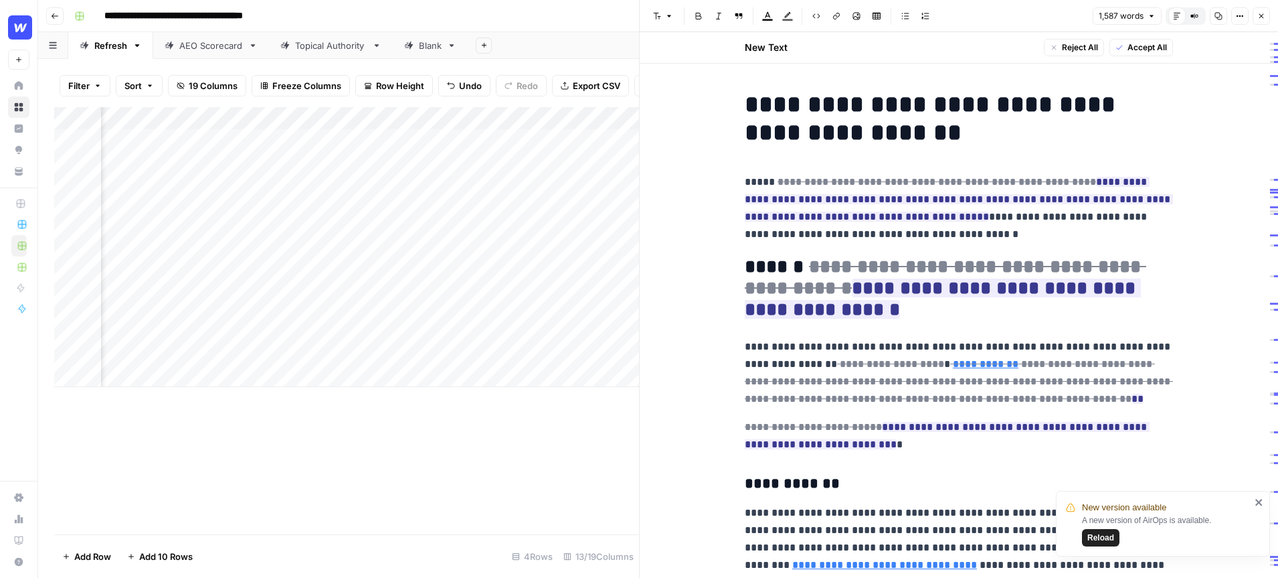
click at [1261, 15] on icon "button" at bounding box center [1262, 16] width 5 height 5
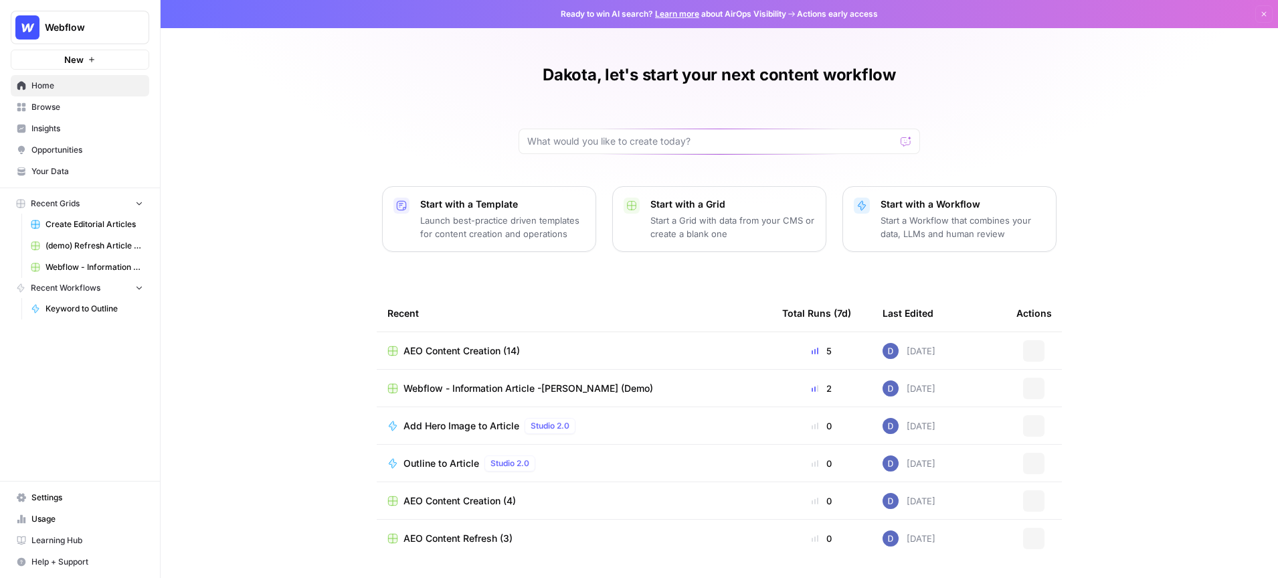
click at [122, 30] on span "Webflow" at bounding box center [85, 27] width 81 height 13
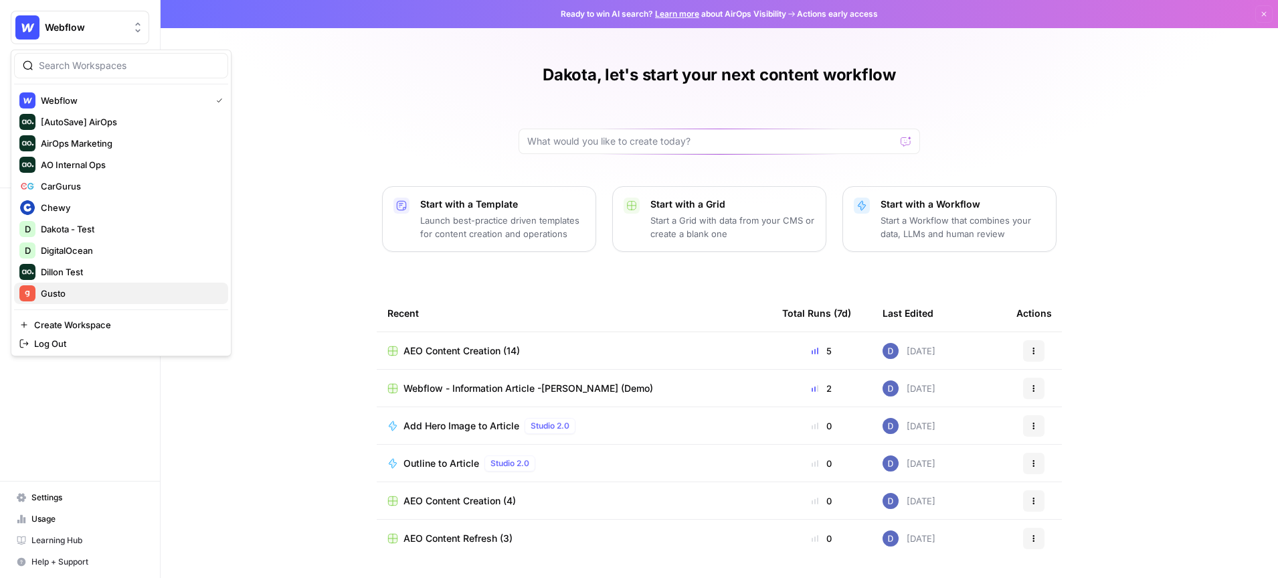
click at [92, 291] on span "Gusto" at bounding box center [129, 292] width 177 height 13
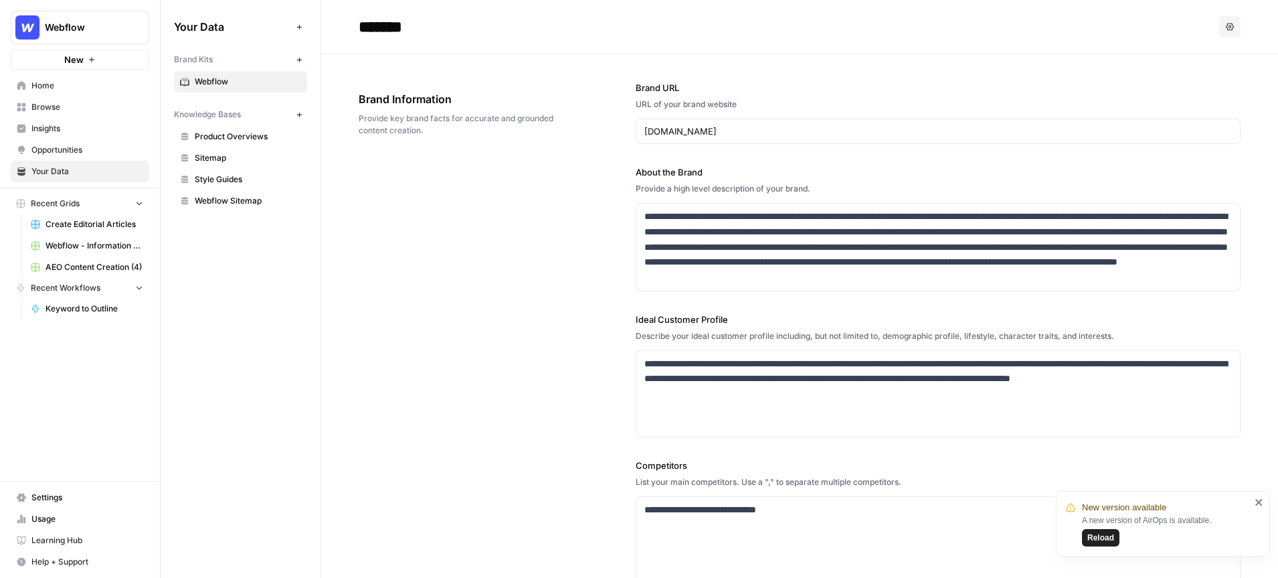
click at [84, 26] on span "Webflow" at bounding box center [85, 27] width 81 height 13
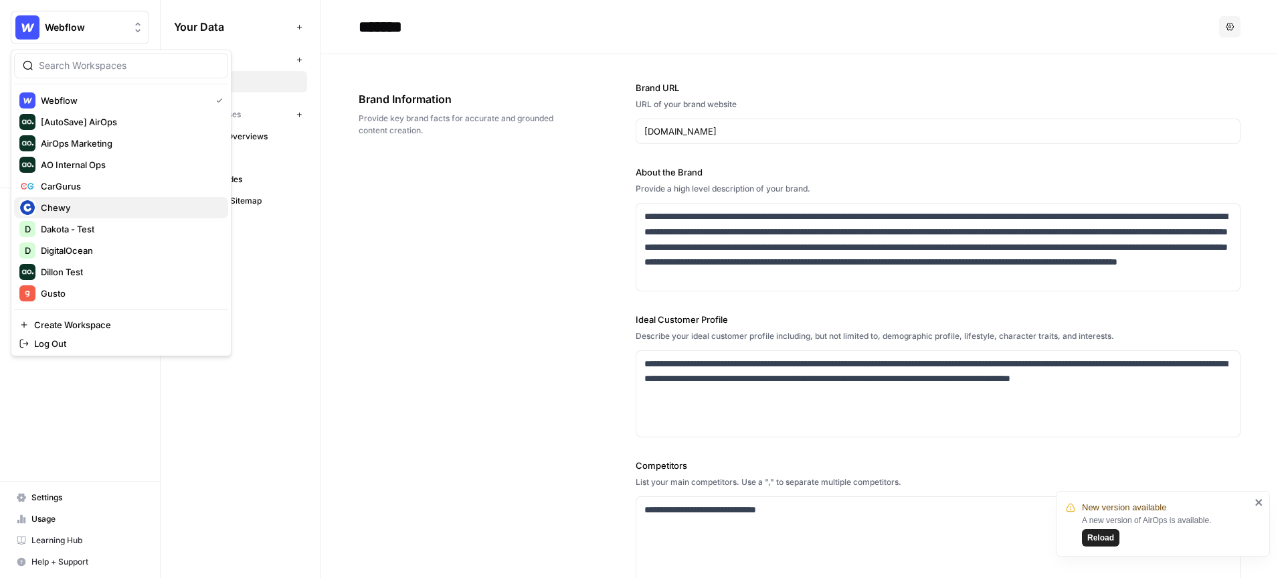
scroll to position [86, 0]
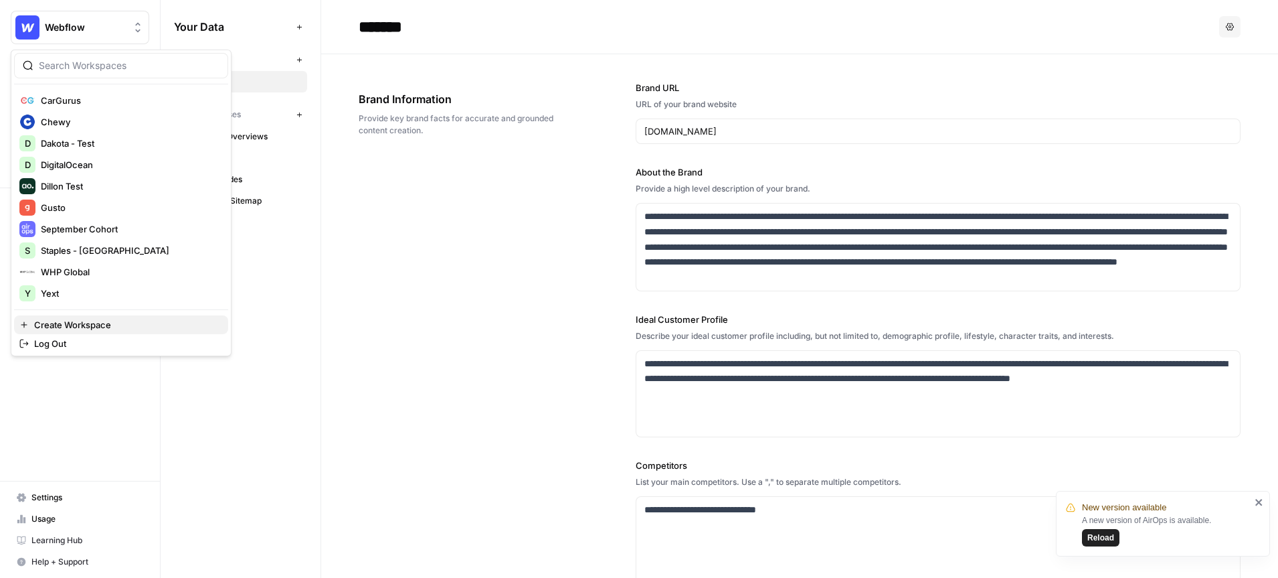
click at [82, 325] on span "Create Workspace" at bounding box center [125, 324] width 183 height 13
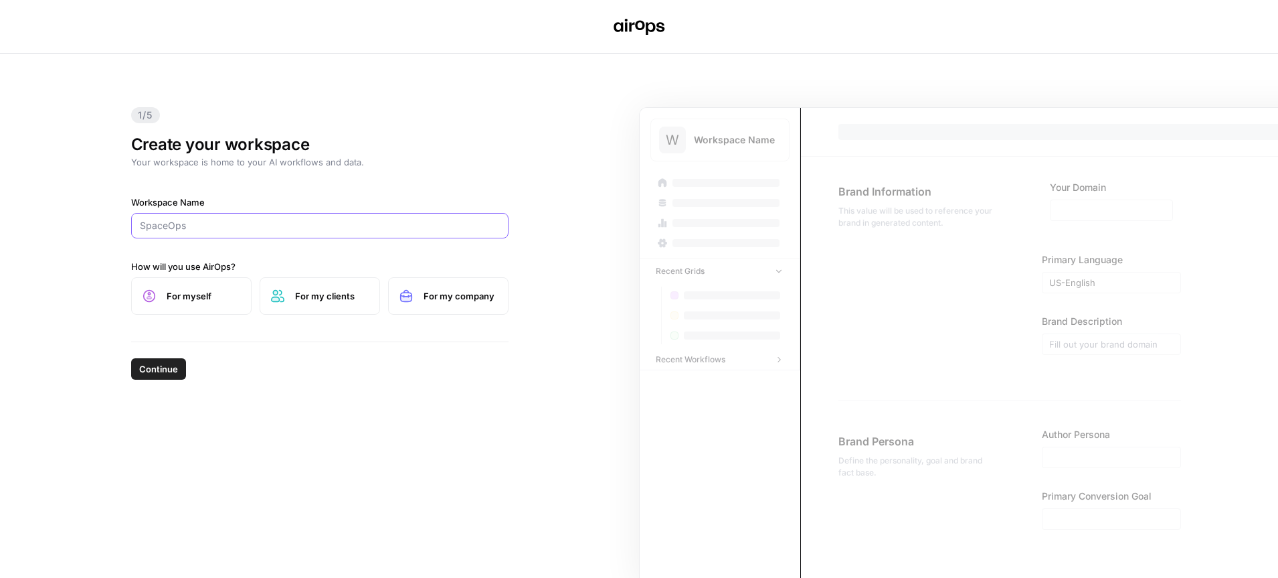
click at [219, 229] on input "Workspace Name" at bounding box center [320, 225] width 360 height 13
drag, startPoint x: 211, startPoint y: 229, endPoint x: 108, endPoint y: 225, distance: 103.2
click at [110, 225] on div "1/5 Create your workspace Your workspace is home to your AI workflows and data.…" at bounding box center [639, 316] width 1278 height 524
paste input "[URL][DOMAIN_NAME]"
type input "[URL][DOMAIN_NAME]"
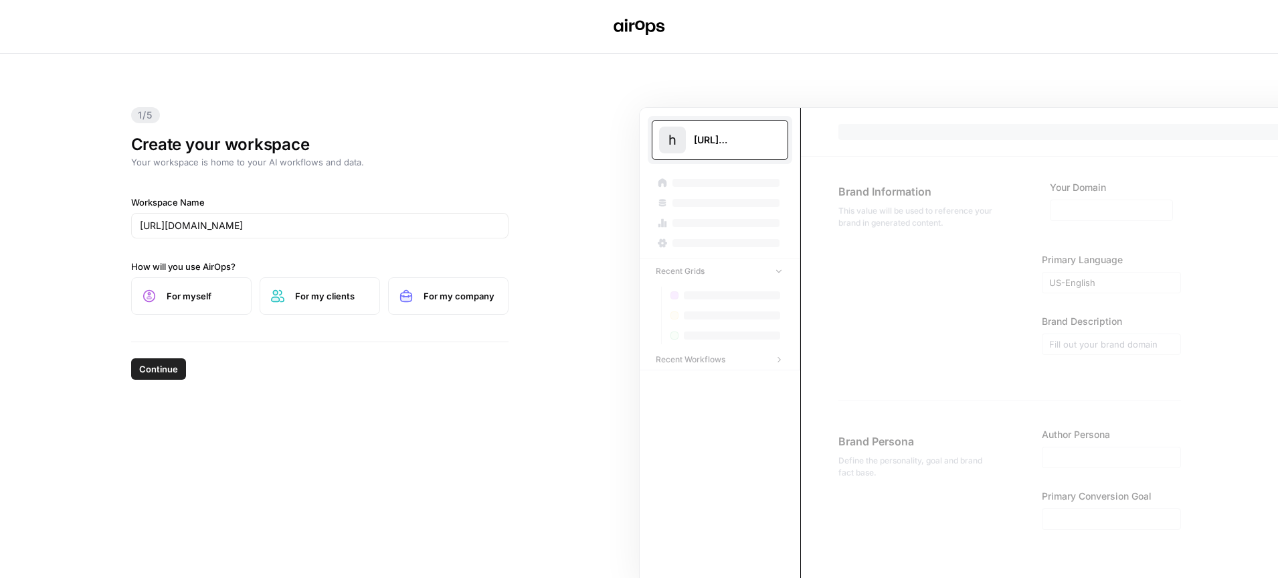
click at [455, 299] on span "For my company" at bounding box center [461, 295] width 74 height 13
click at [156, 368] on span "Continue" at bounding box center [158, 368] width 39 height 13
click at [215, 231] on input "Workspace Name" at bounding box center [320, 225] width 360 height 13
type input "Genesis"
click at [167, 367] on span "Continue" at bounding box center [158, 368] width 39 height 13
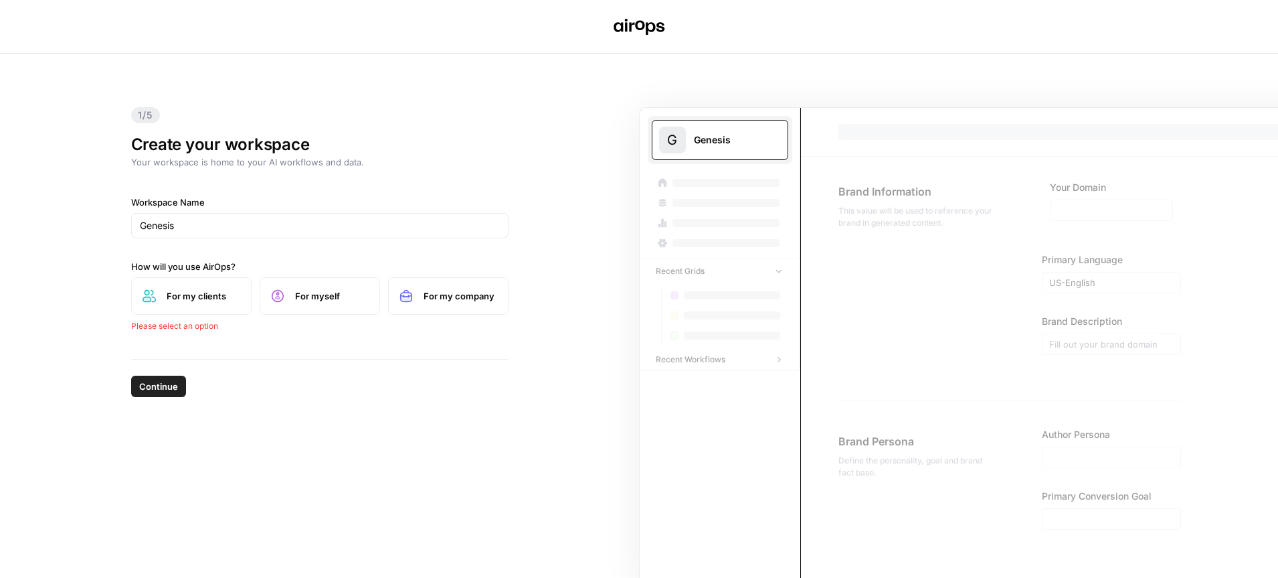
click at [476, 306] on label "For my company" at bounding box center [448, 295] width 120 height 37
click at [169, 369] on span "Continue" at bounding box center [158, 368] width 39 height 13
